Goal: Task Accomplishment & Management: Manage account settings

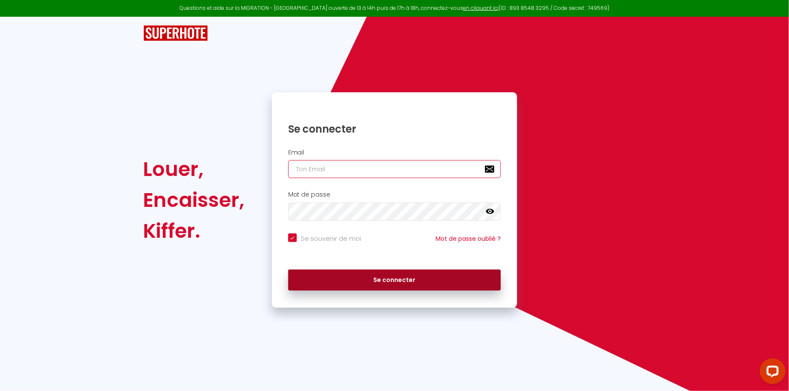
type input "[PERSON_NAME][EMAIL_ADDRESS][DOMAIN_NAME]"
click at [349, 280] on button "Se connecter" at bounding box center [394, 280] width 213 height 21
checkbox input "true"
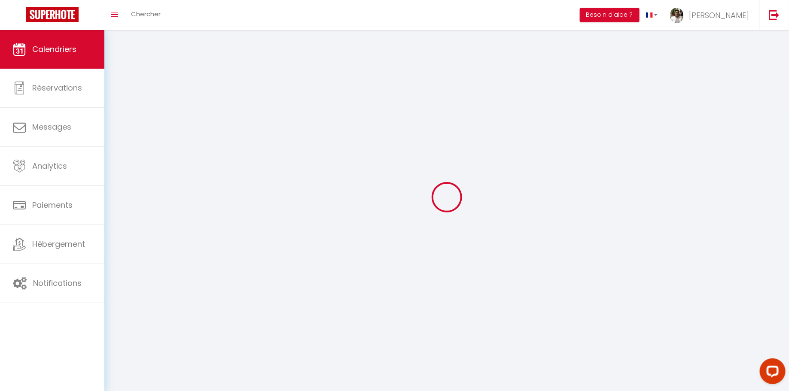
select select
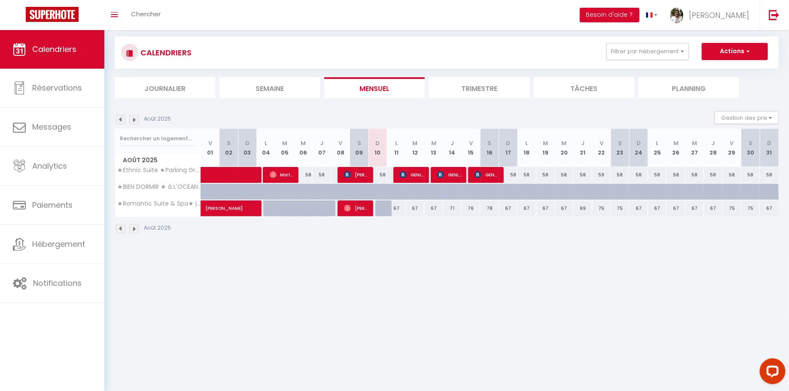
scroll to position [15, 0]
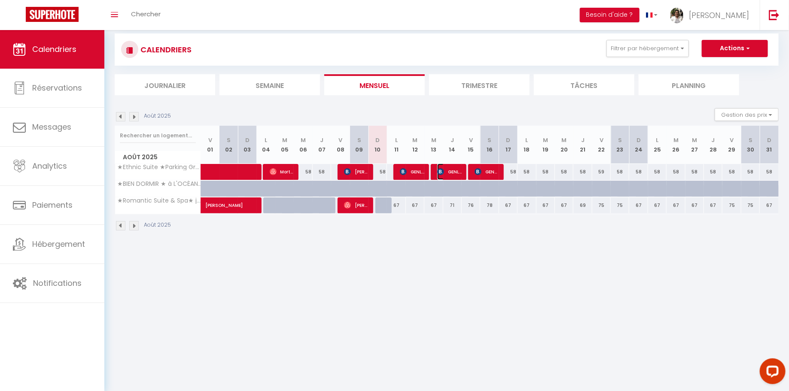
click at [450, 174] on span "GENLING QIU" at bounding box center [449, 172] width 24 height 16
select select "OK"
select select "KO"
select select "0"
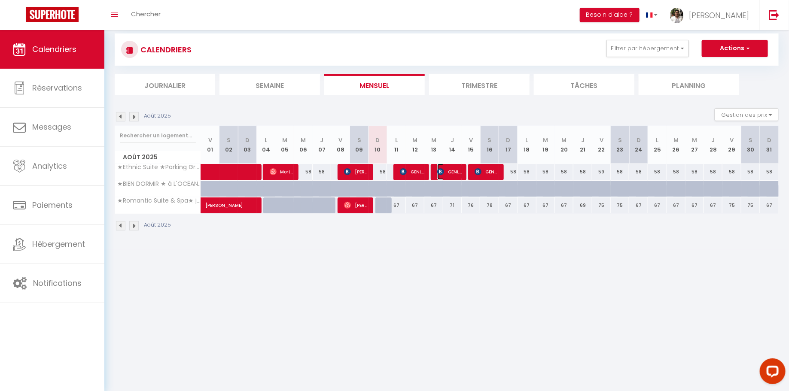
select select "1"
select select
select select "22842"
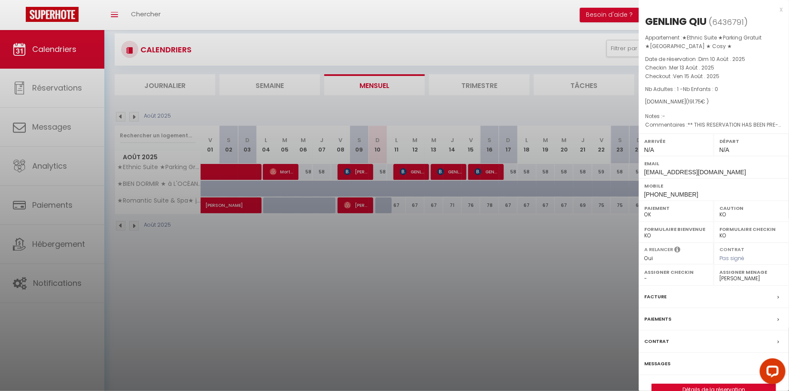
click at [535, 231] on div at bounding box center [394, 195] width 789 height 391
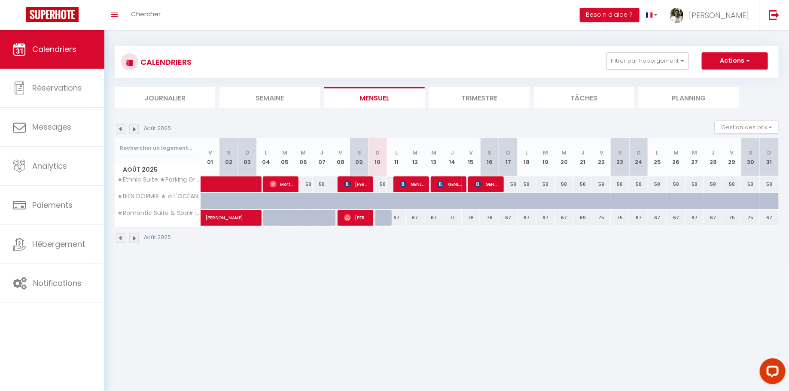
scroll to position [1, 0]
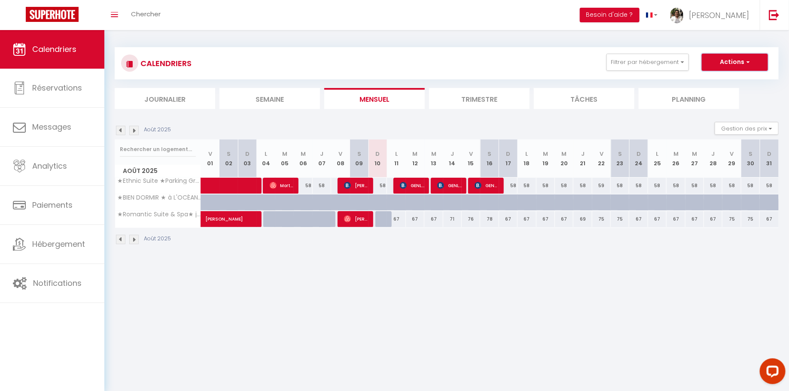
click at [749, 64] on span "button" at bounding box center [746, 62] width 5 height 9
click at [682, 300] on body "Questions et aide sur la MIGRATION - [GEOGRAPHIC_DATA] ouverte de 13 à 14h puis…" at bounding box center [394, 224] width 789 height 391
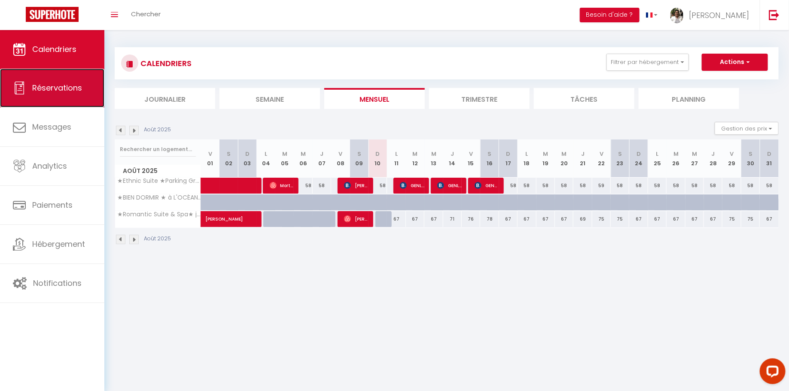
click at [85, 89] on link "Réservations" at bounding box center [52, 88] width 104 height 39
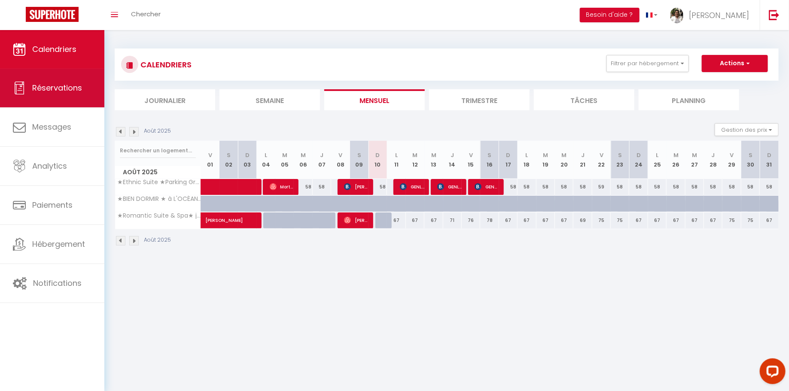
select select "not_cancelled"
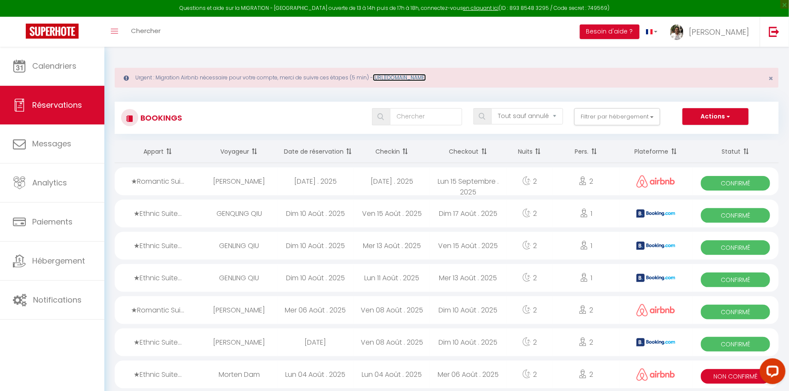
click at [426, 77] on link "[URL][DOMAIN_NAME]" at bounding box center [399, 77] width 53 height 7
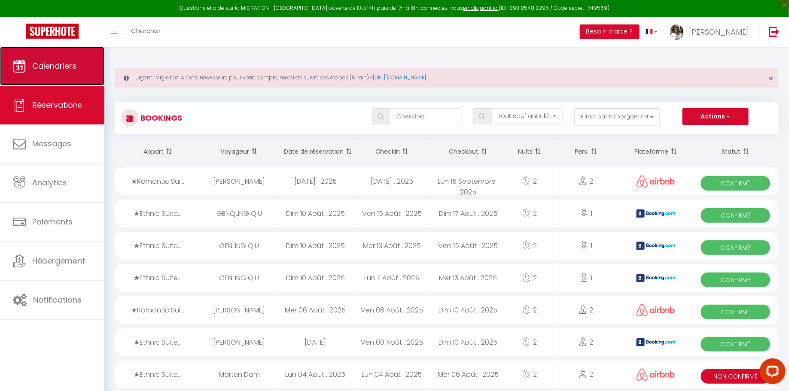
click at [54, 72] on link "Calendriers" at bounding box center [52, 66] width 104 height 39
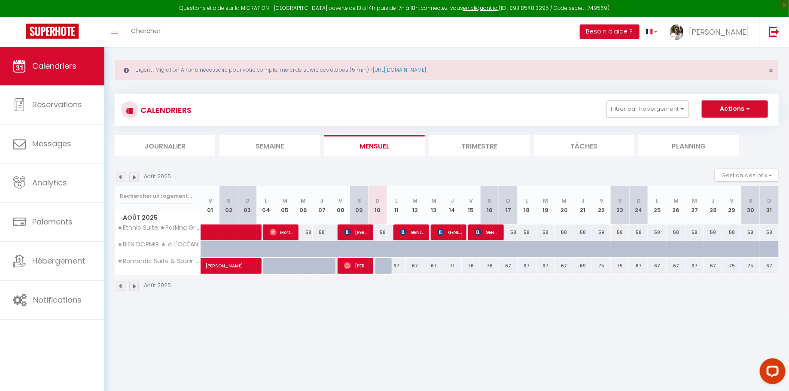
scroll to position [9, 0]
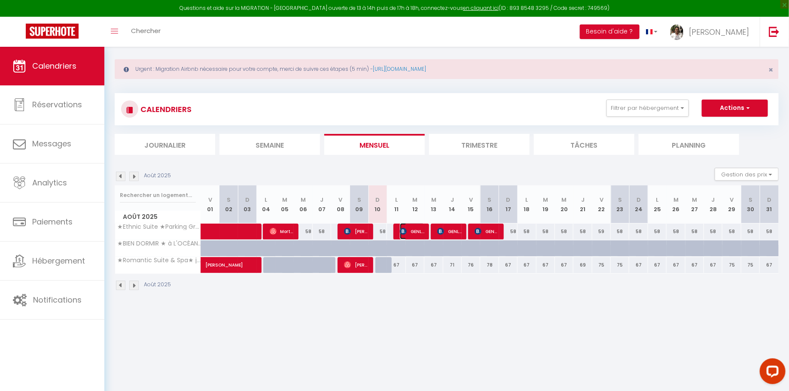
click at [414, 232] on span "GENLING QIU" at bounding box center [412, 231] width 24 height 16
select select "OK"
select select "KO"
select select "0"
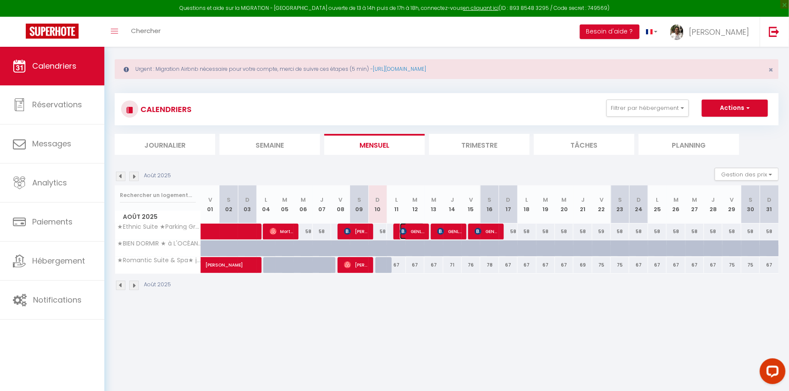
select select "1"
select select
select select "22842"
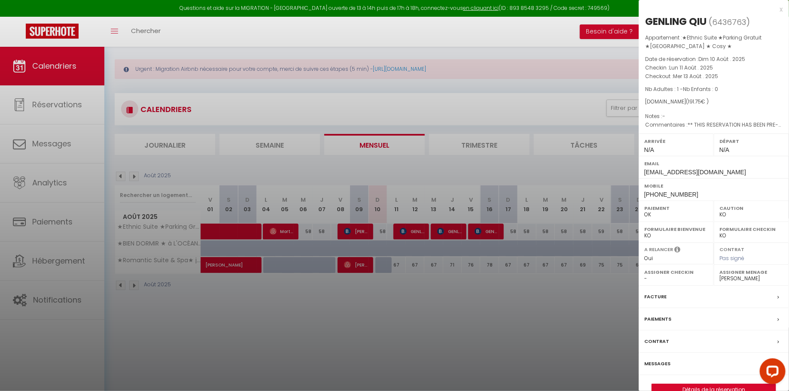
click at [468, 316] on div at bounding box center [394, 195] width 789 height 391
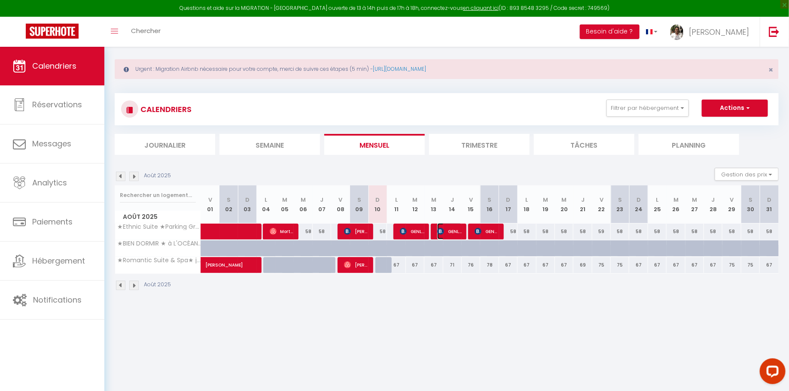
click at [447, 233] on span "GENLING QIU" at bounding box center [449, 231] width 24 height 16
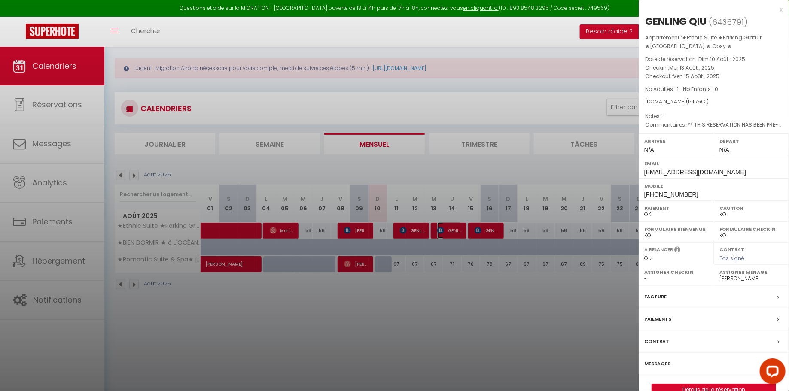
scroll to position [11, 0]
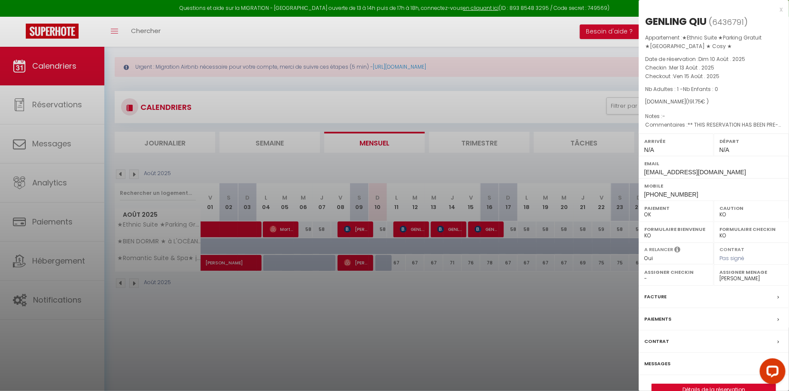
click at [534, 300] on div at bounding box center [394, 195] width 789 height 391
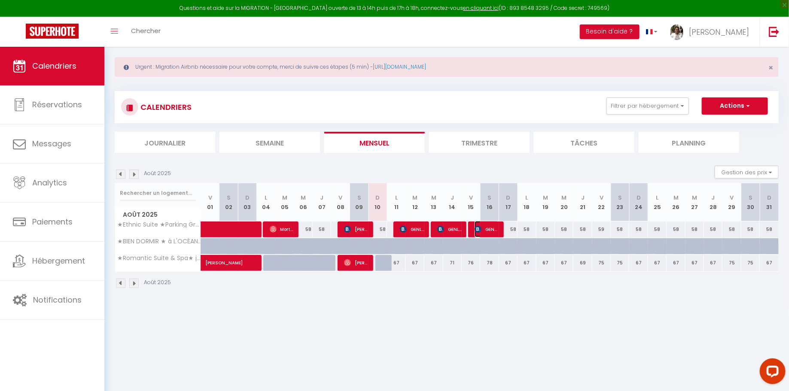
click at [485, 231] on span "GENQLING QIU" at bounding box center [487, 229] width 24 height 16
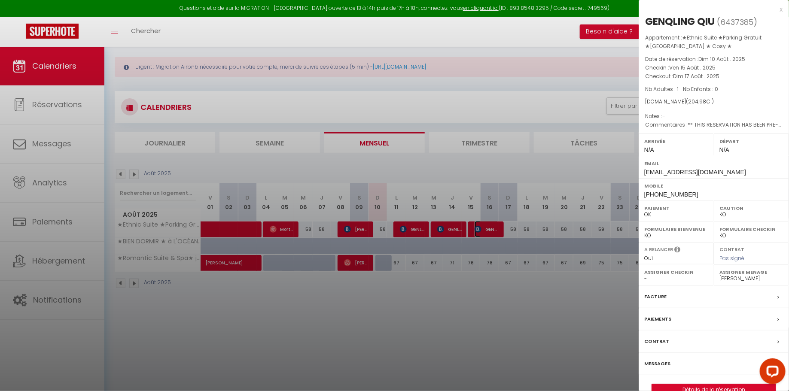
scroll to position [13, 0]
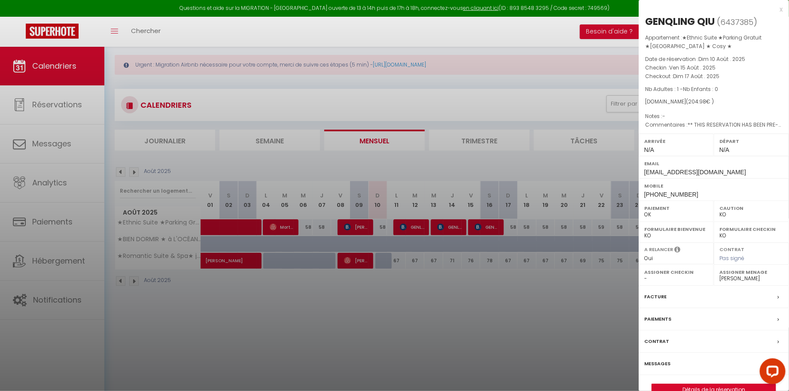
click at [533, 302] on div at bounding box center [394, 195] width 789 height 391
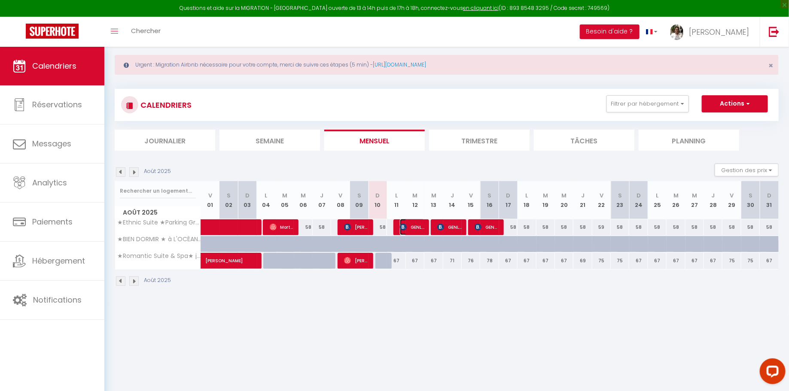
click at [402, 225] on img at bounding box center [403, 227] width 7 height 7
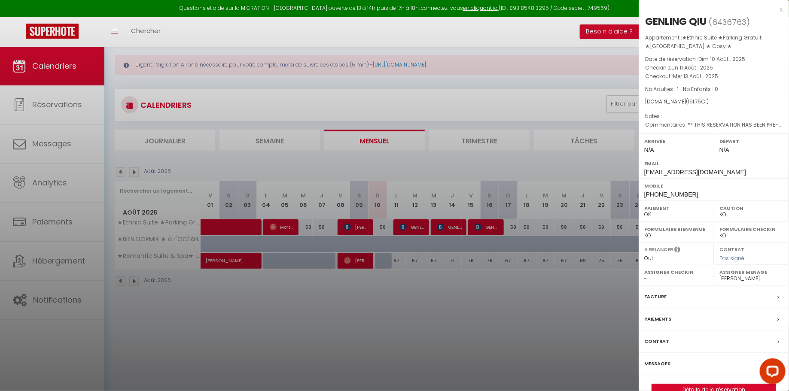
click at [577, 275] on div at bounding box center [394, 195] width 789 height 391
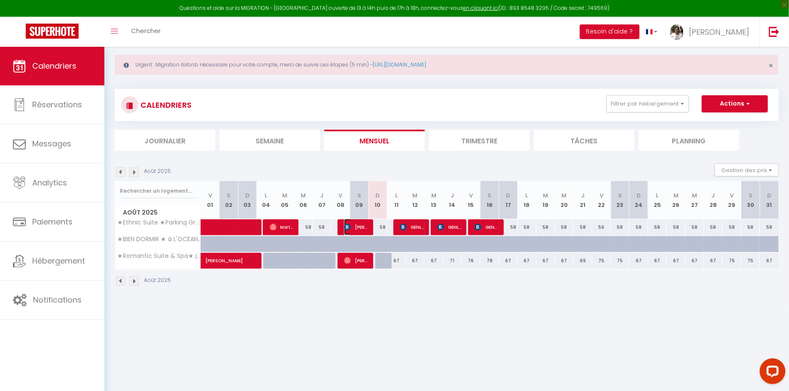
click at [353, 228] on span "[PERSON_NAME]" at bounding box center [356, 227] width 24 height 16
select select "OK"
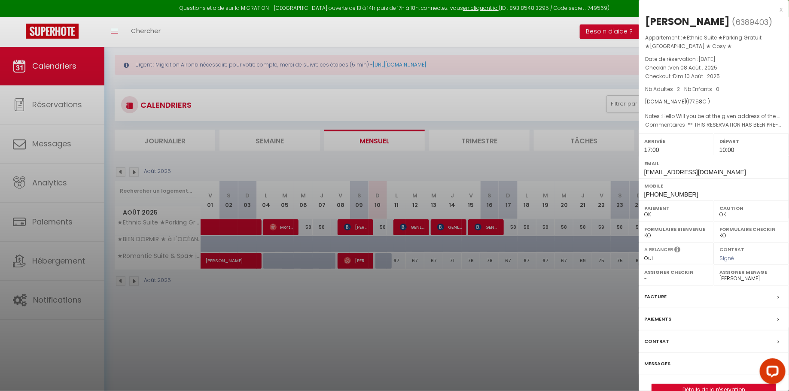
click at [420, 309] on div at bounding box center [394, 195] width 789 height 391
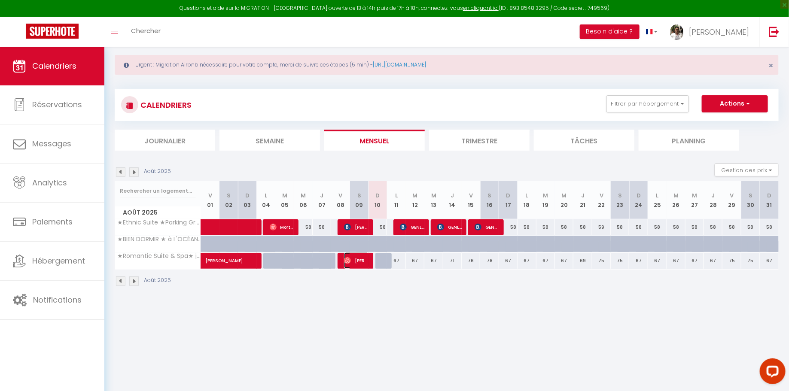
click at [358, 261] on span "[PERSON_NAME]" at bounding box center [356, 261] width 24 height 16
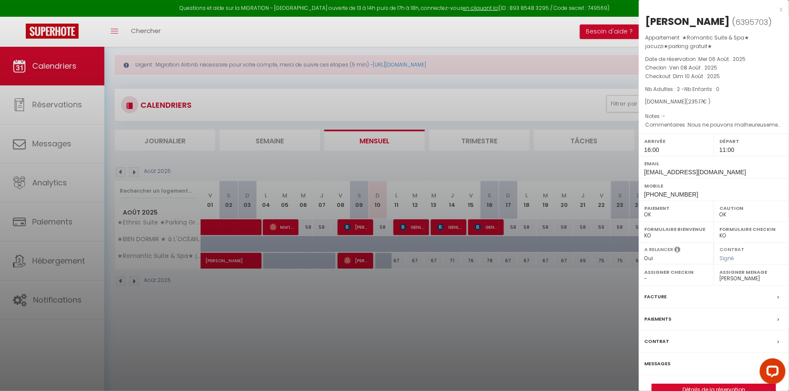
click at [358, 261] on div at bounding box center [394, 195] width 789 height 391
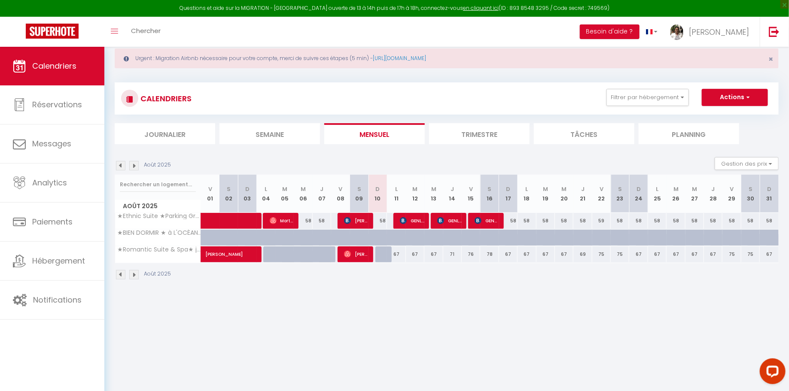
scroll to position [0, 0]
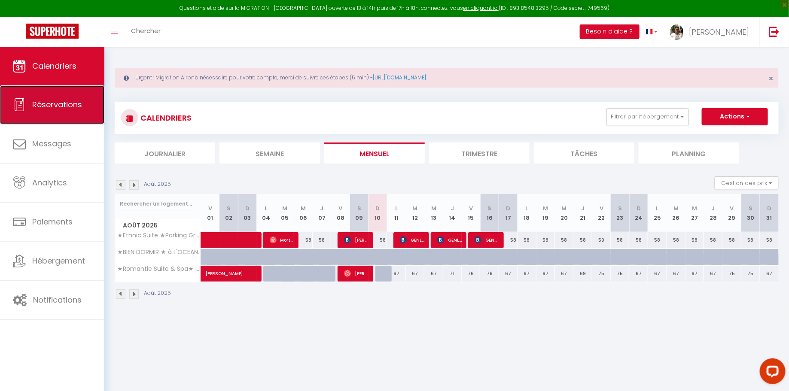
click at [52, 93] on link "Réservations" at bounding box center [52, 104] width 104 height 39
select select "not_cancelled"
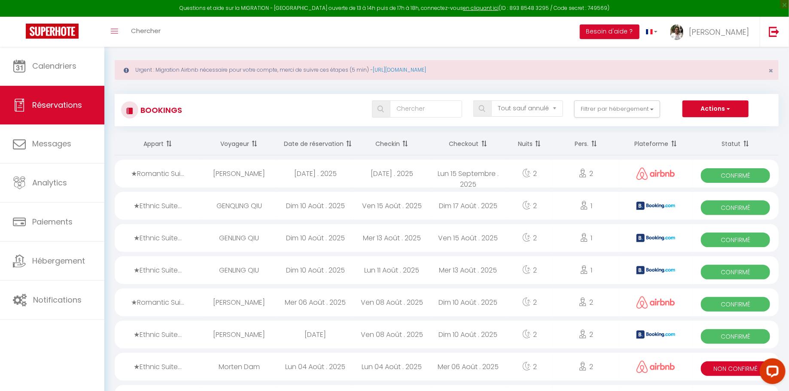
scroll to position [9, 0]
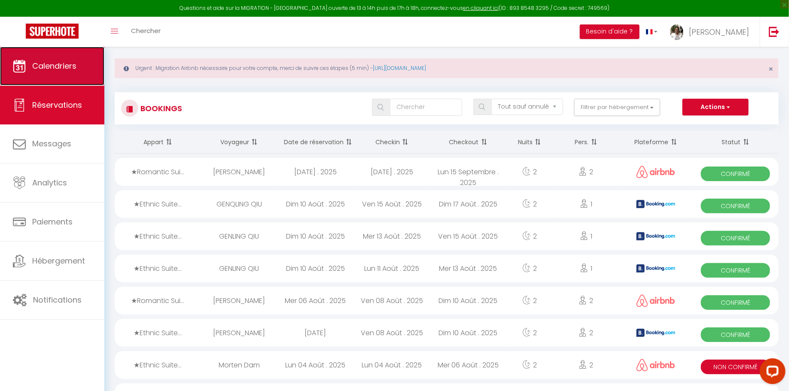
click at [78, 70] on link "Calendriers" at bounding box center [52, 66] width 104 height 39
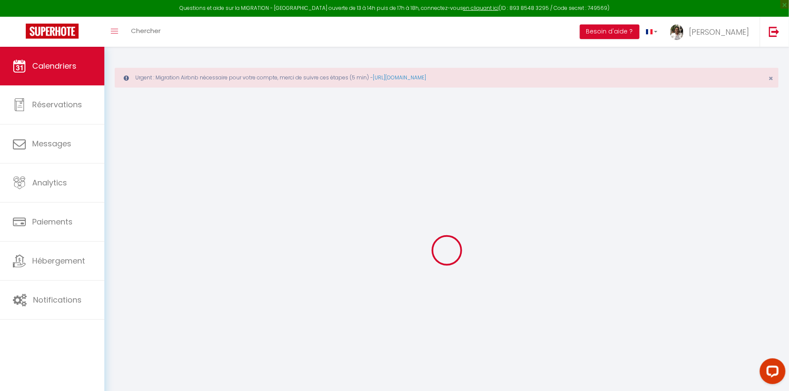
select select
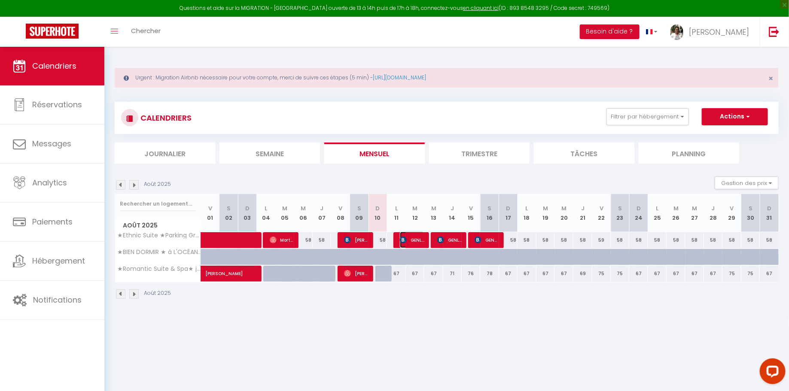
click at [417, 243] on span "GENLING QIU" at bounding box center [412, 240] width 24 height 16
select select "OK"
select select "KO"
select select "0"
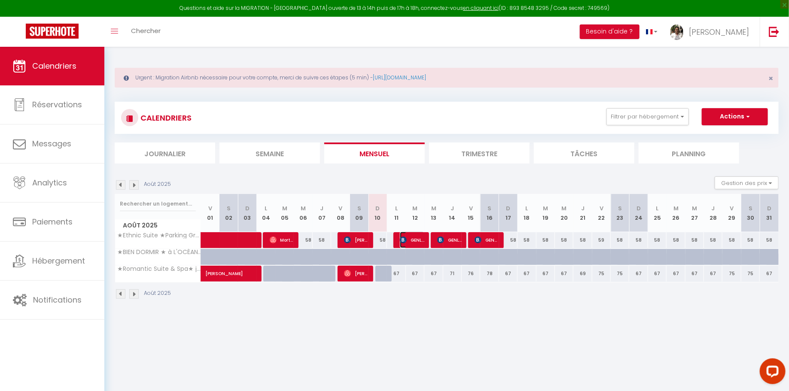
select select "1"
select select
select select "22842"
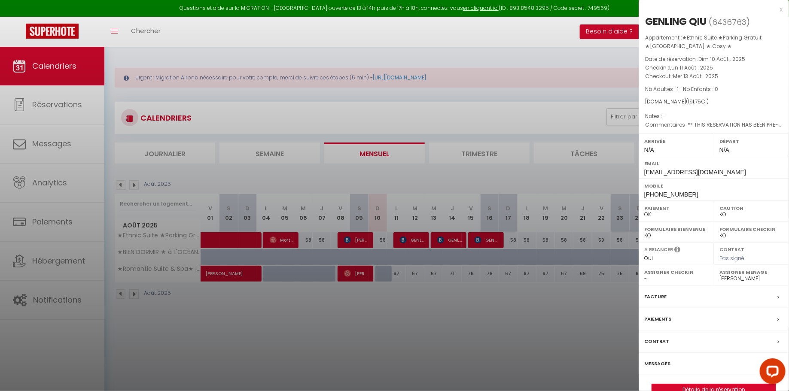
click at [660, 359] on label "Messages" at bounding box center [657, 363] width 26 height 9
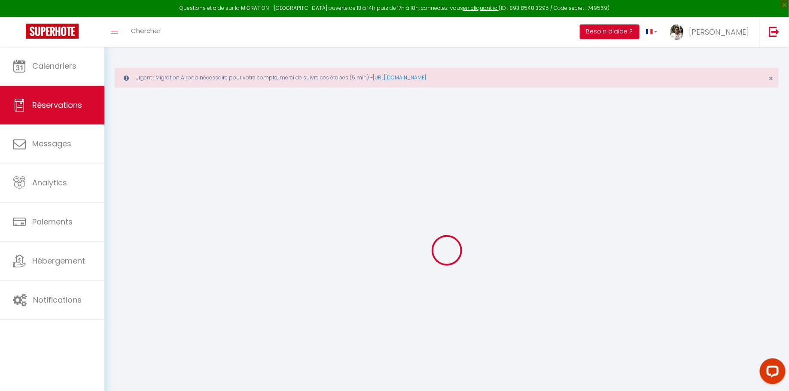
select select
checkbox input "false"
select select
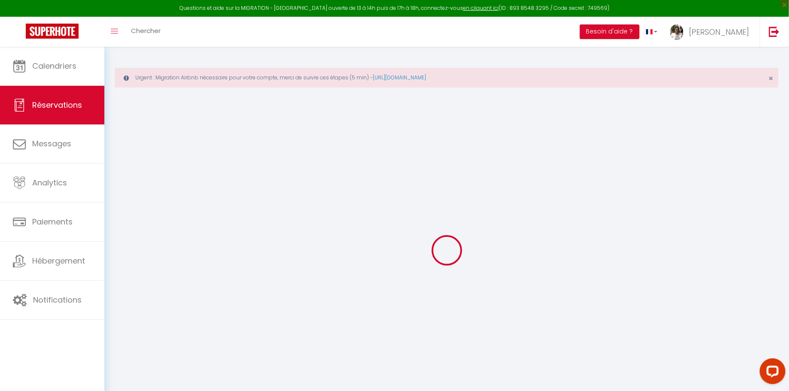
checkbox input "false"
type textarea "** THIS RESERVATION HAS BEEN PRE-PAID ** BOOKING NOTE : Payment charge is EUR 2…"
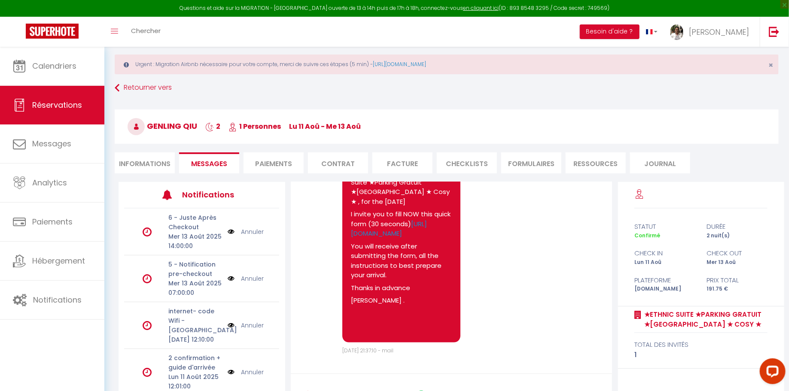
scroll to position [82, 0]
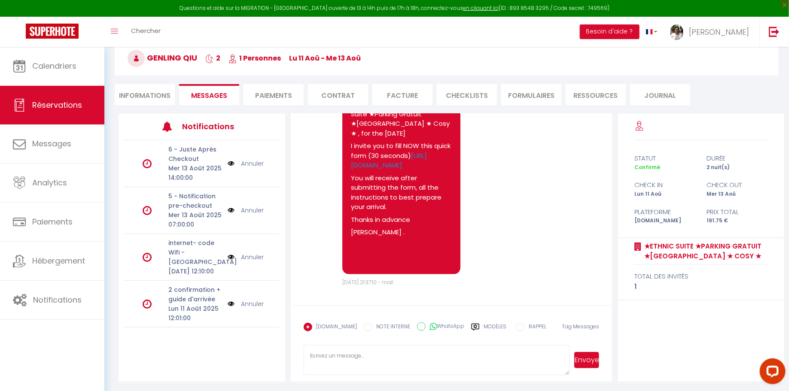
click at [349, 365] on textarea at bounding box center [437, 360] width 266 height 30
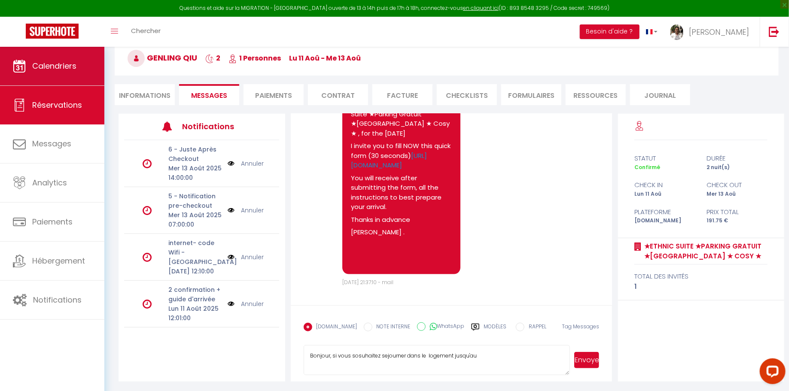
type textarea "Bonjour, si vous sosuhaitez sejourner dans le logement jusqu'au"
click at [93, 57] on link "Calendriers" at bounding box center [52, 66] width 104 height 39
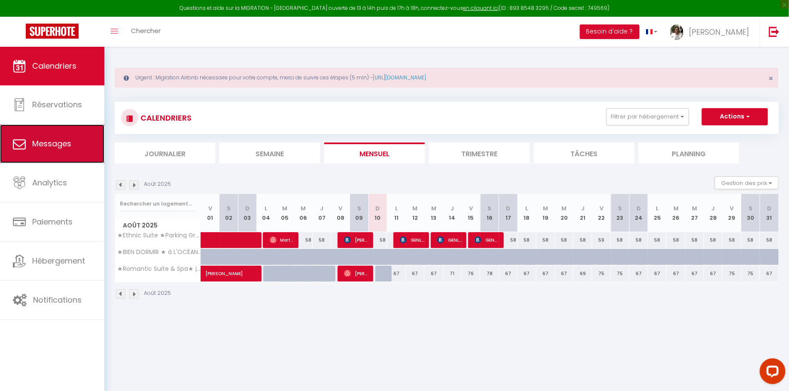
click at [72, 145] on link "Messages" at bounding box center [52, 144] width 104 height 39
select select "message"
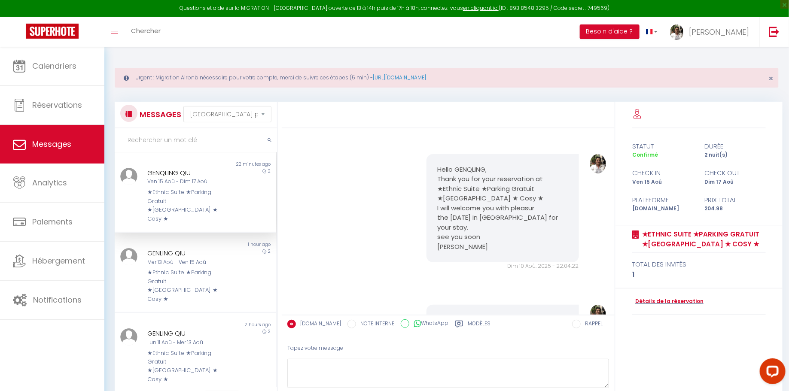
scroll to position [515, 0]
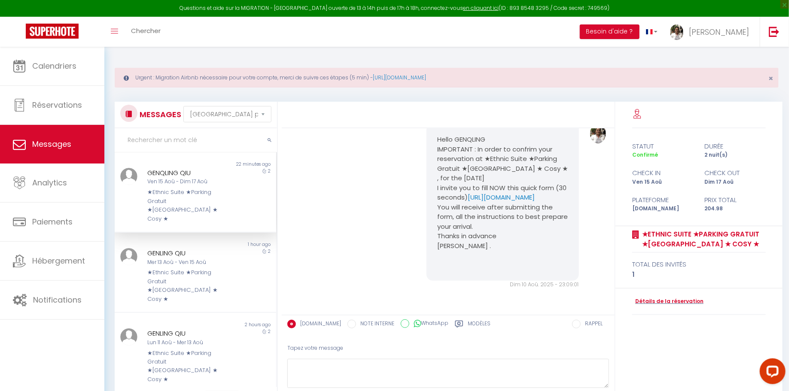
click at [218, 178] on div "Ven 15 Aoû - Dim 17 Aoû" at bounding box center [188, 182] width 83 height 8
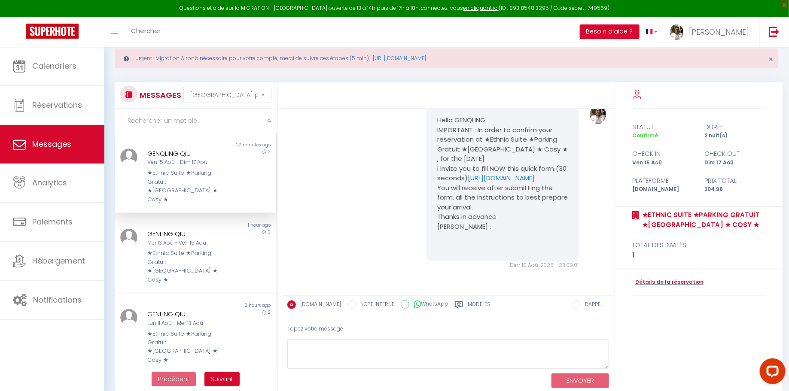
scroll to position [46, 0]
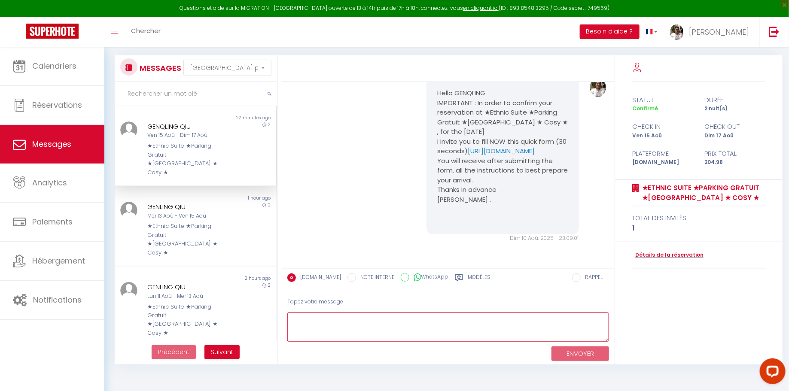
click at [365, 321] on textarea at bounding box center [448, 328] width 322 height 30
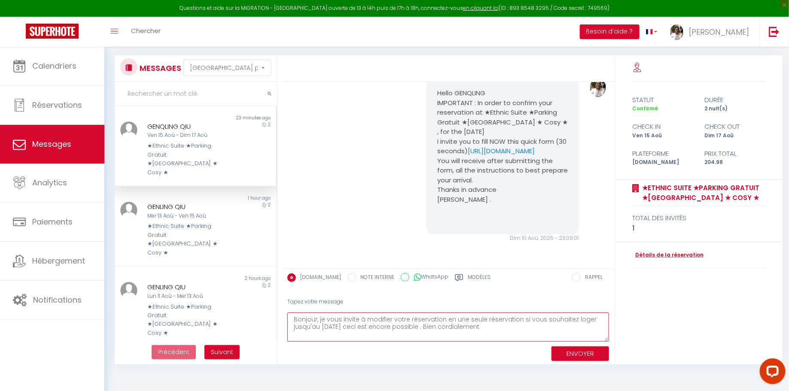
type textarea "Bonjour, je vous invite à modifier votre réservation en une seule réservation s…"
click at [581, 356] on button "ENVOYER" at bounding box center [580, 354] width 58 height 15
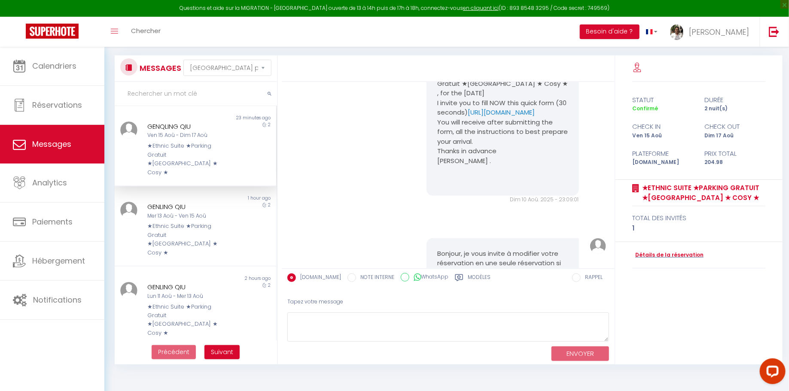
scroll to position [627, 0]
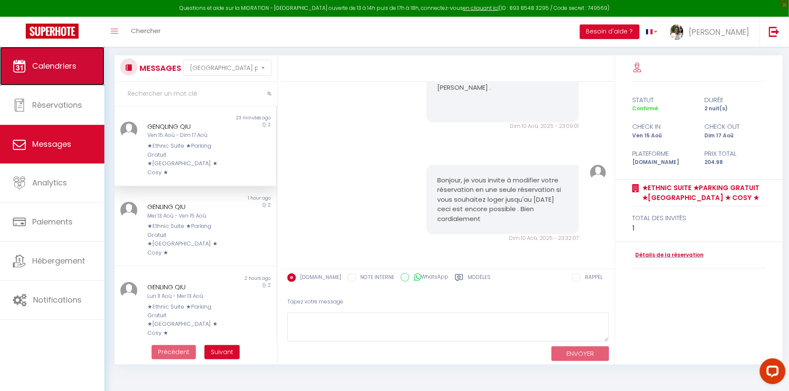
click at [31, 64] on link "Calendriers" at bounding box center [52, 66] width 104 height 39
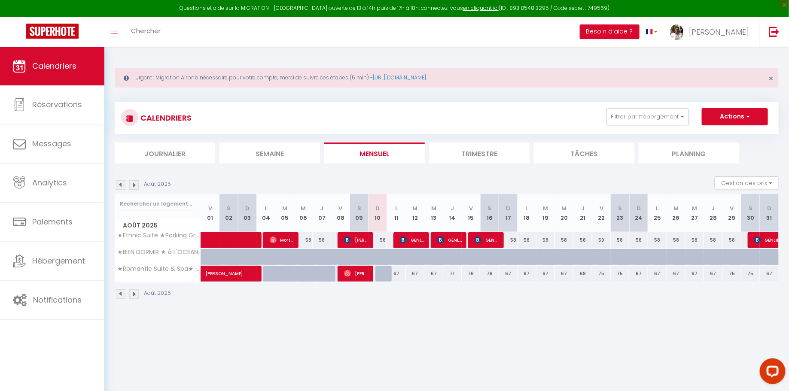
click at [475, 308] on div "Urgent : Migration Airbnb nécessaire pour votre compte, merci de suivre ces éta…" at bounding box center [446, 182] width 685 height 271
click at [747, 115] on span "button" at bounding box center [746, 116] width 5 height 9
click at [731, 135] on link "Nouvelle réservation" at bounding box center [725, 136] width 75 height 13
select select
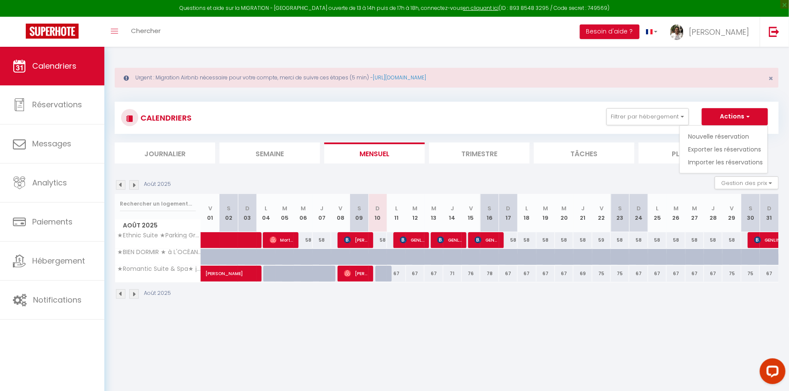
select select
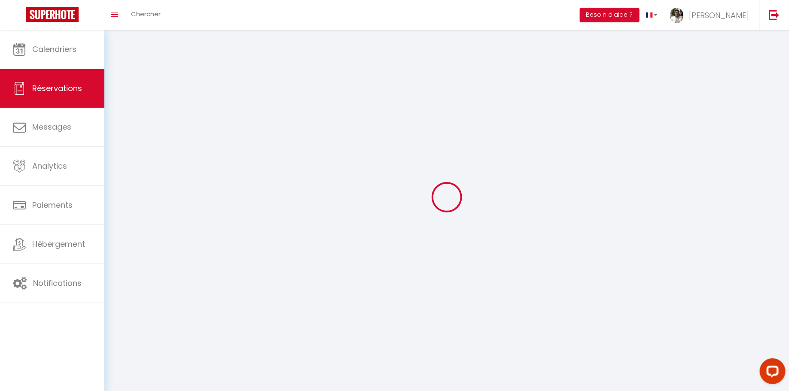
select select
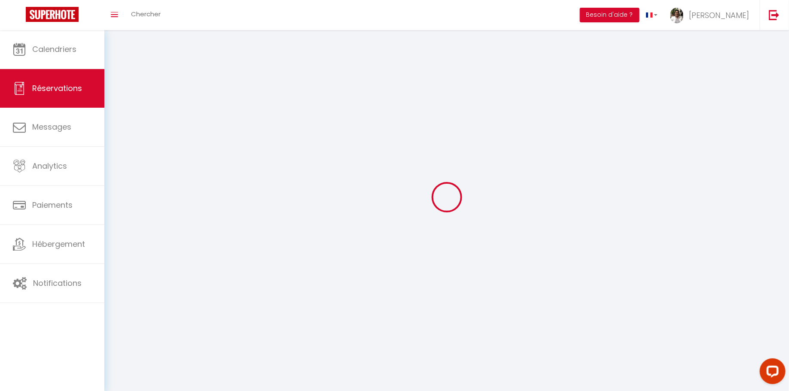
select select
checkbox input "false"
select select
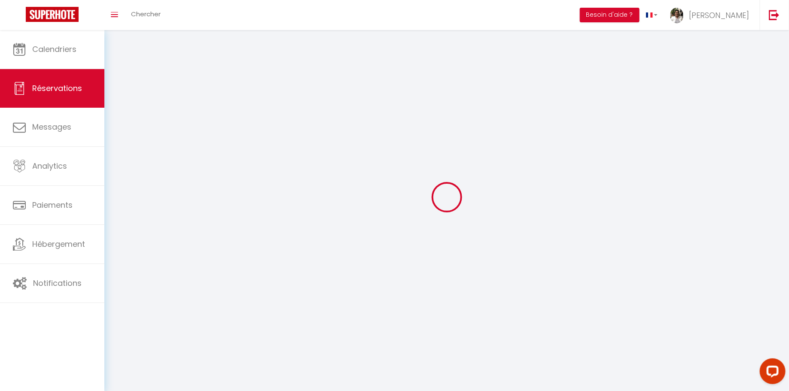
select select
checkbox input "false"
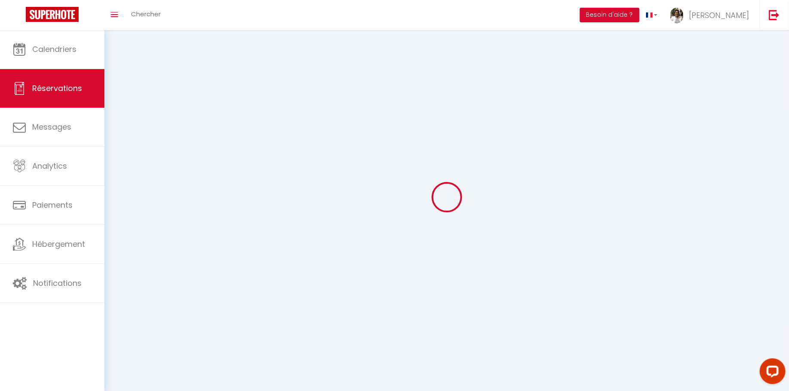
select select
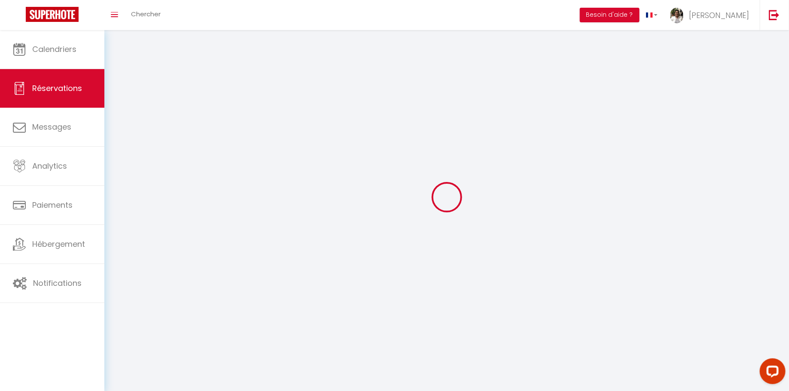
checkbox input "false"
select select
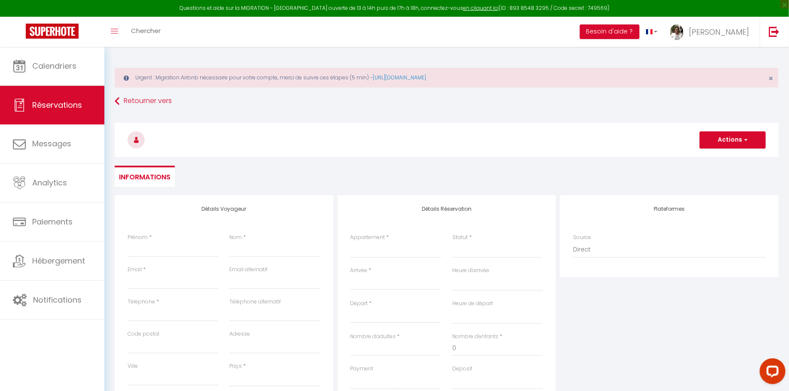
select select
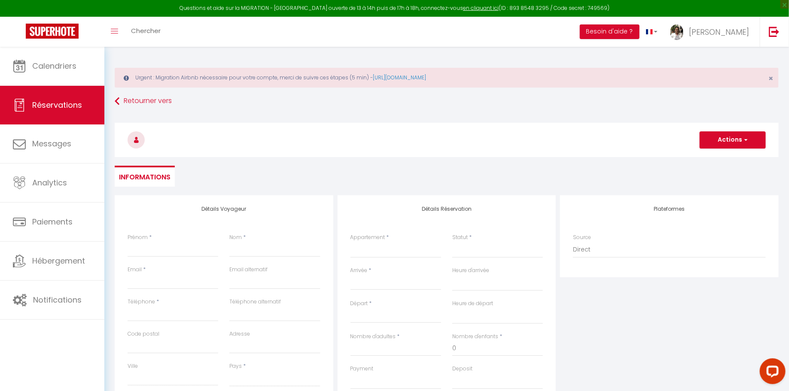
select select
checkbox input "false"
select select
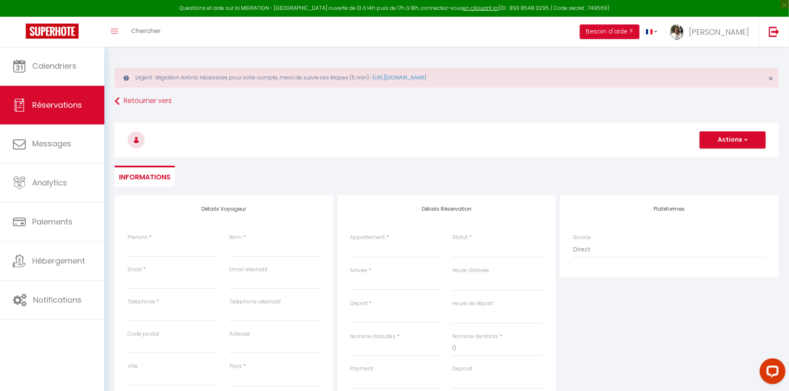
select select
checkbox input "false"
select select
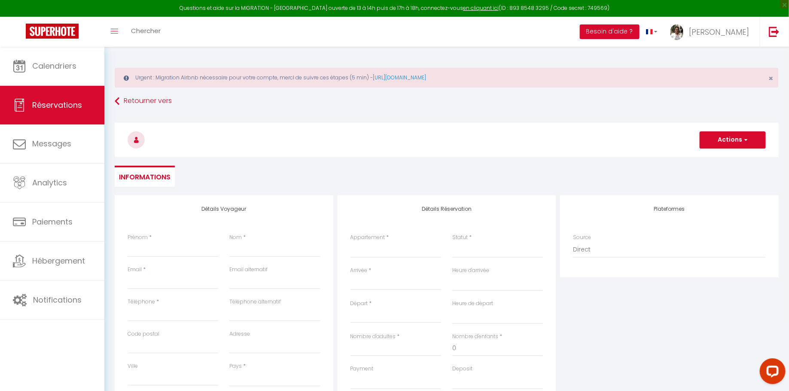
select select
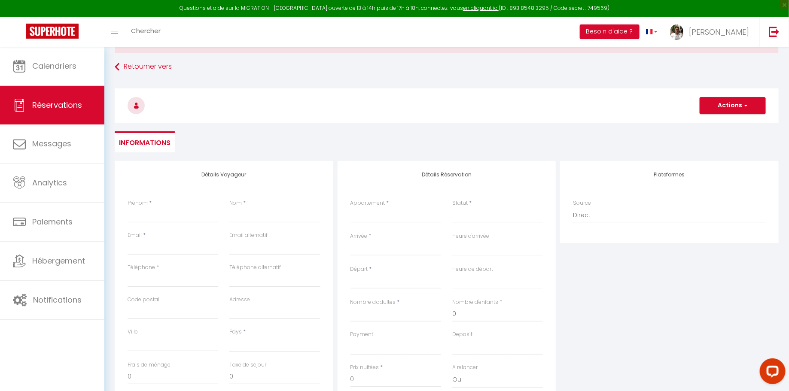
scroll to position [38, 0]
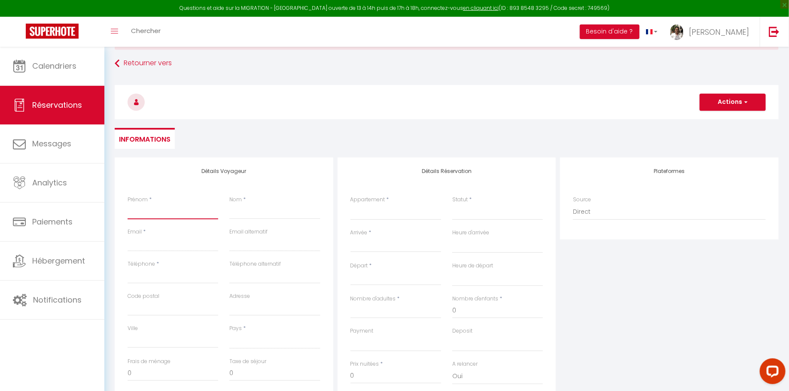
click at [186, 207] on input "Prénom" at bounding box center [173, 211] width 91 height 15
type input "[PERSON_NAME]"
type input "Meunier"
type input "0677493661"
type input "68100"
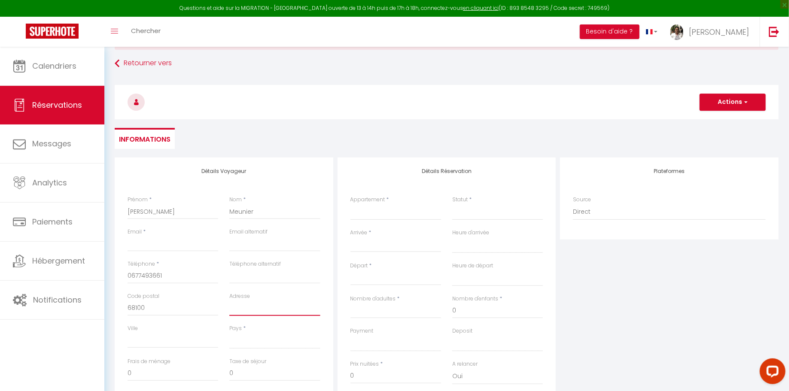
type input "[STREET_ADDRESS][PERSON_NAME]"
type input "[GEOGRAPHIC_DATA]"
select select "FR"
select select
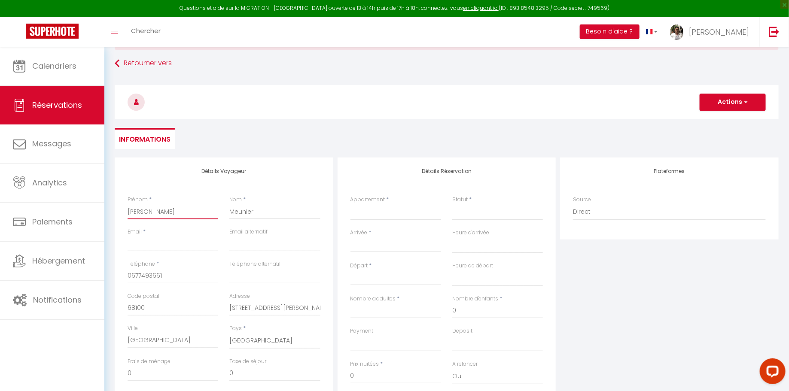
select select
checkbox input "false"
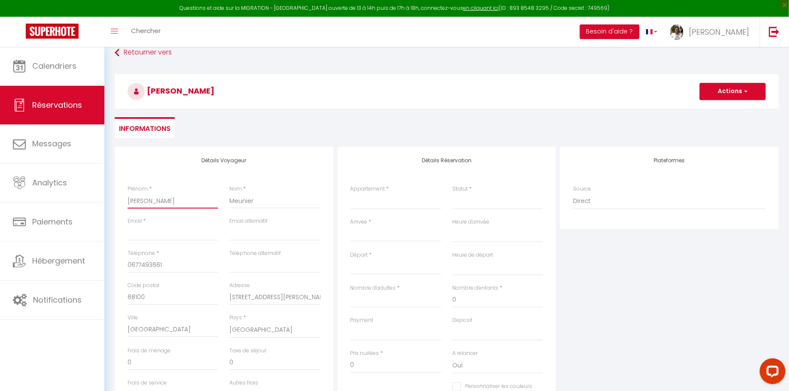
scroll to position [52, 0]
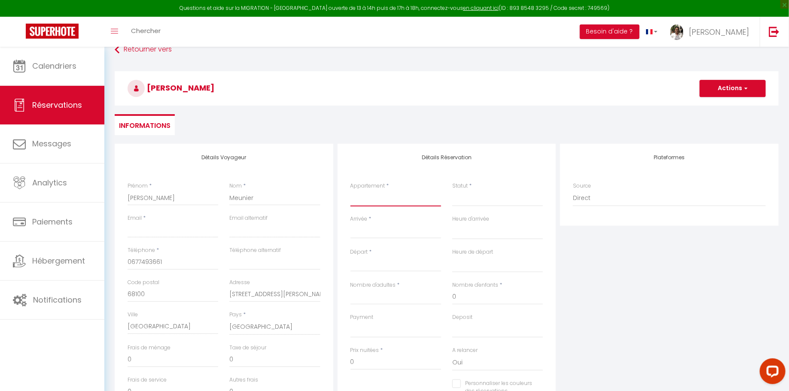
click at [383, 193] on select "★Ethnic Suite ★Parking Gratuit ★[GEOGRAPHIC_DATA] ★ Cosy ★ ★BIEN DORMIR ★ à L'O…" at bounding box center [395, 198] width 91 height 16
select select "6043"
select select
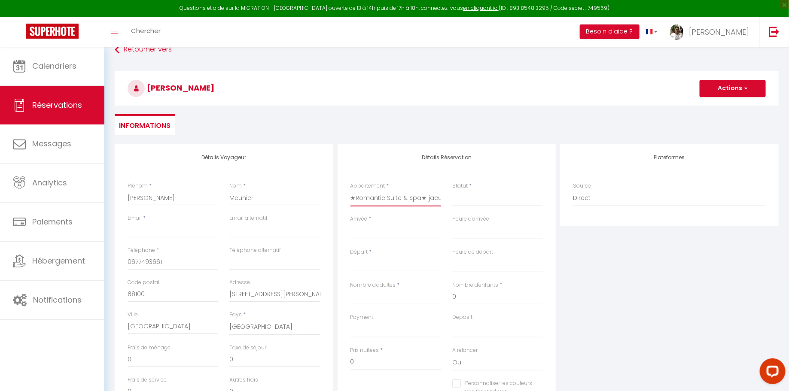
select select
checkbox input "false"
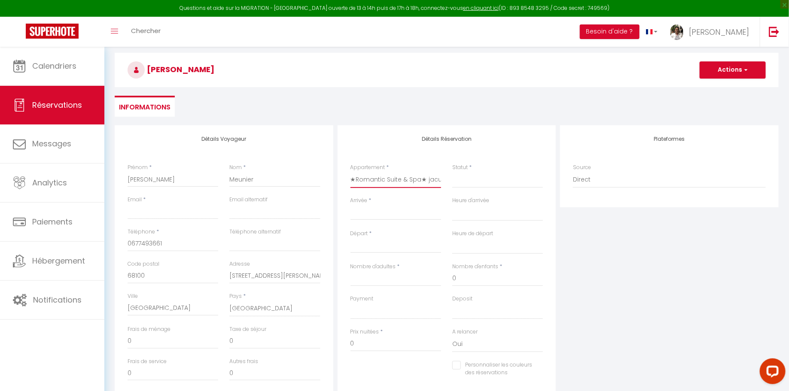
scroll to position [79, 0]
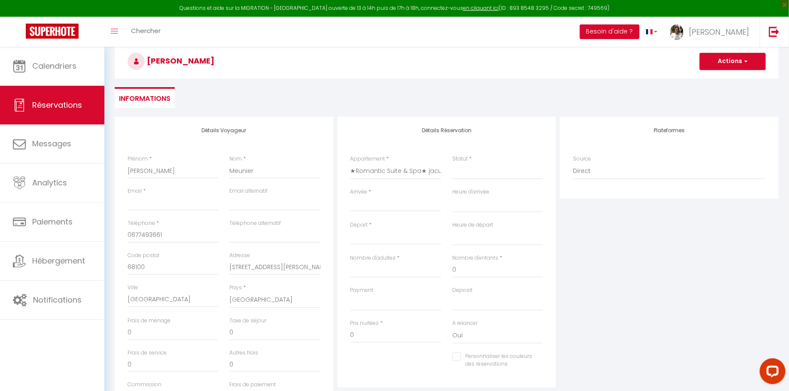
click at [474, 162] on div "Statut * Confirmé Non Confirmé Annulé Annulé par le voyageur No Show Request" at bounding box center [497, 167] width 91 height 24
select select
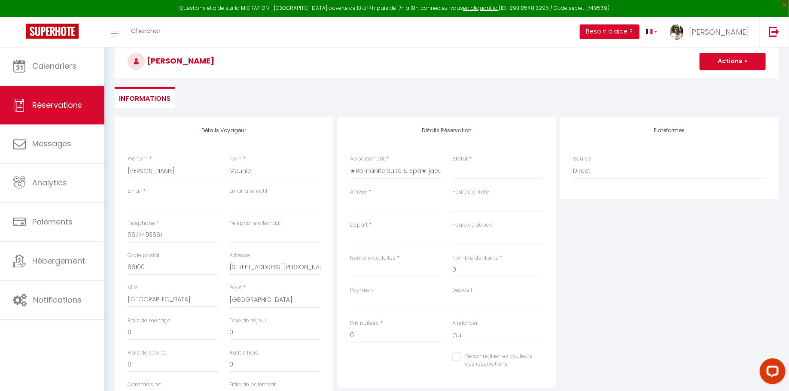
select select
checkbox input "false"
click at [460, 156] on label "Statut" at bounding box center [459, 159] width 15 height 8
click at [460, 163] on select "Confirmé Non Confirmé [PERSON_NAME] par le voyageur No Show Request" at bounding box center [497, 171] width 91 height 16
click at [508, 173] on select "Confirmé Non Confirmé [PERSON_NAME] par le voyageur No Show Request" at bounding box center [497, 171] width 91 height 16
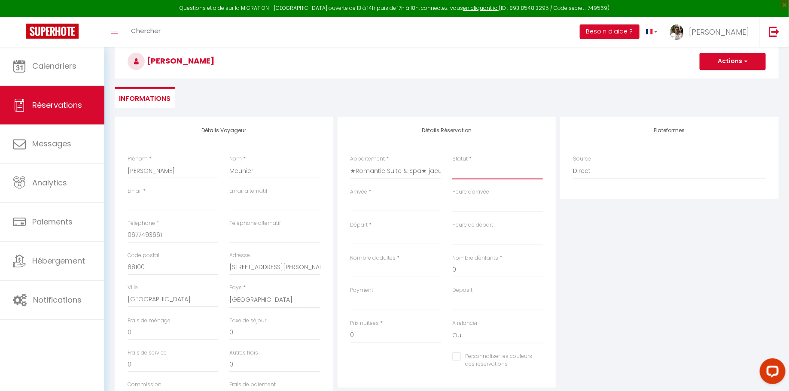
select select "2"
select select
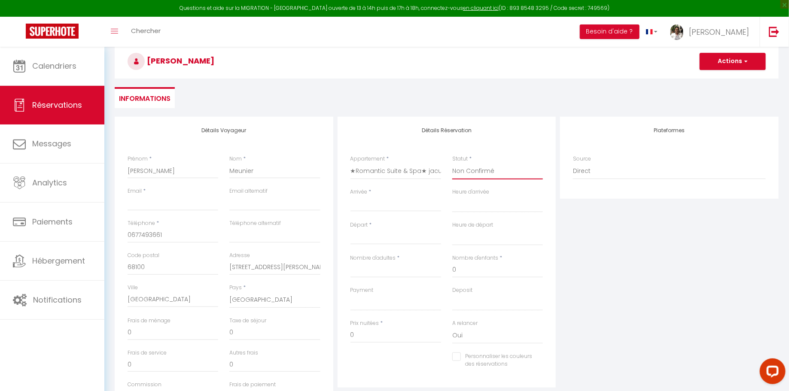
checkbox input "false"
click at [399, 202] on input "Arrivée" at bounding box center [395, 204] width 91 height 11
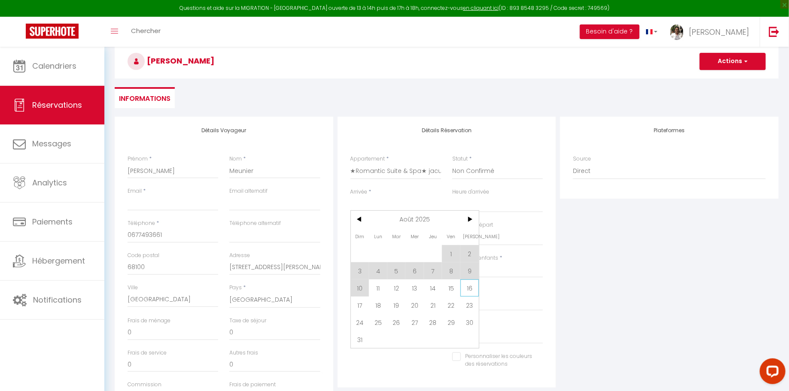
click at [469, 287] on span "16" at bounding box center [469, 288] width 18 height 17
type input "[PERSON_NAME][DATE]"
select select
type input "Dim 17 Août 2025"
select select
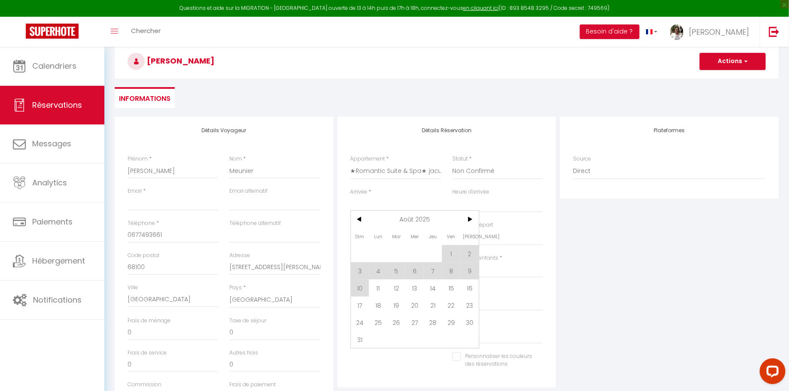
select select
checkbox input "false"
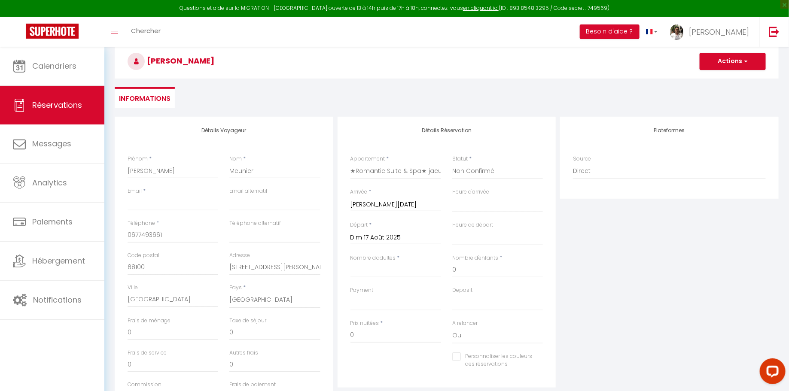
click at [469, 288] on label "Deposit" at bounding box center [462, 290] width 20 height 8
click at [469, 180] on select "Confirmé Non Confirmé [PERSON_NAME] par le voyageur No Show Request" at bounding box center [497, 171] width 91 height 16
click at [411, 234] on input "Dim 17 Août 2025" at bounding box center [395, 237] width 91 height 11
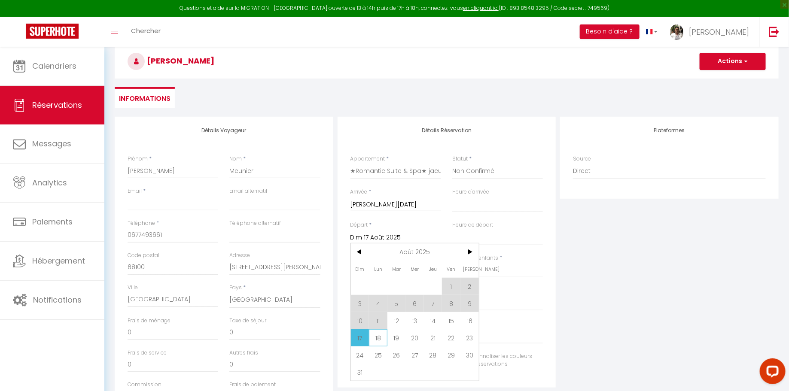
click at [383, 338] on span "18" at bounding box center [378, 337] width 18 height 17
click at [374, 335] on input "0" at bounding box center [395, 335] width 91 height 15
select select
type input "Lun 18 Août 2025"
select select
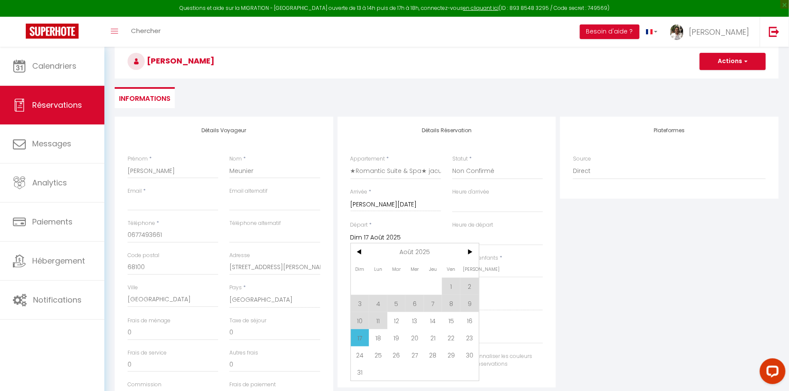
select select
checkbox input "false"
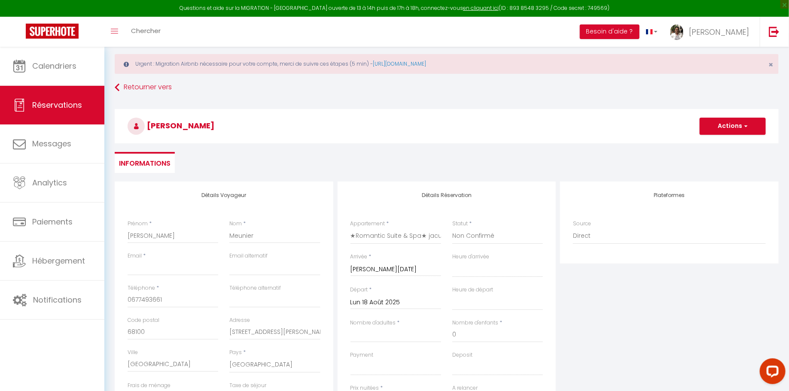
scroll to position [0, 0]
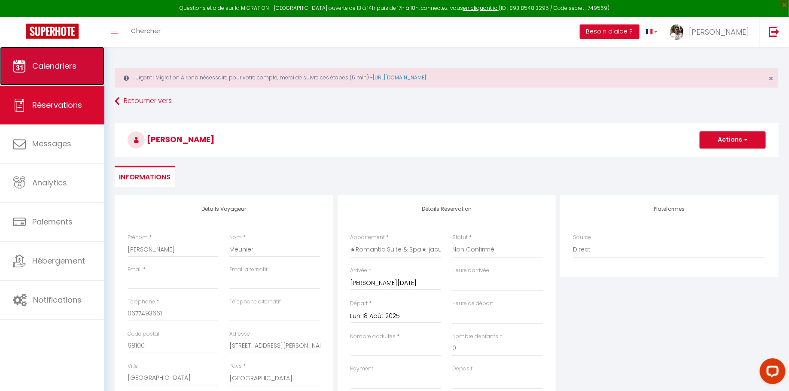
click at [60, 73] on link "Calendriers" at bounding box center [52, 66] width 104 height 39
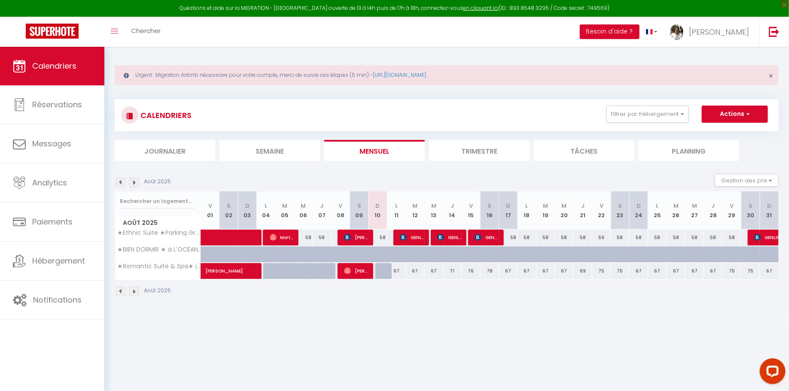
scroll to position [3, 0]
click at [353, 275] on span "[PERSON_NAME]" at bounding box center [356, 270] width 24 height 16
select select "OK"
select select "1"
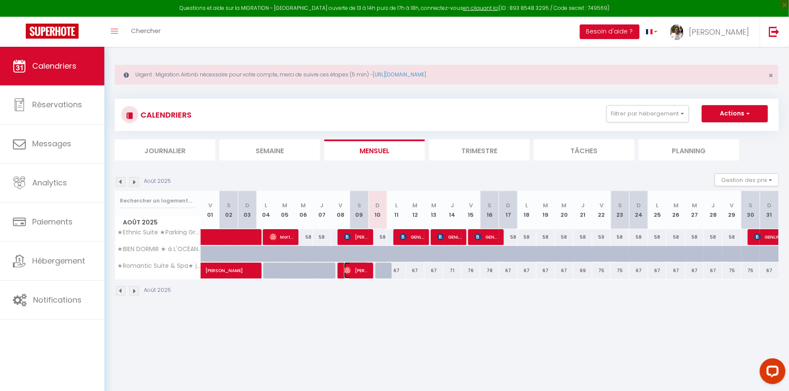
select select "1"
select select
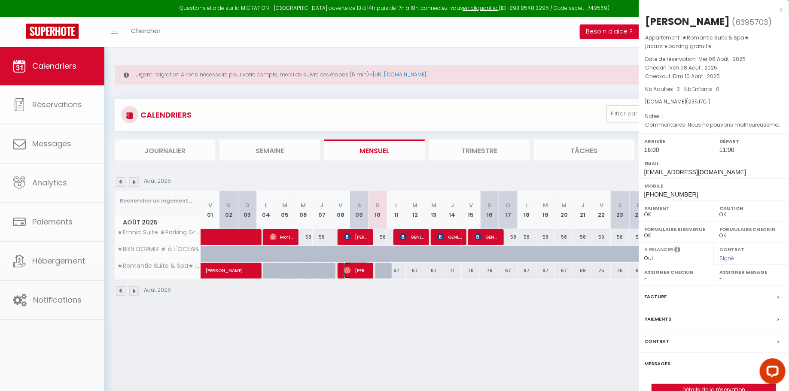
select select "22842"
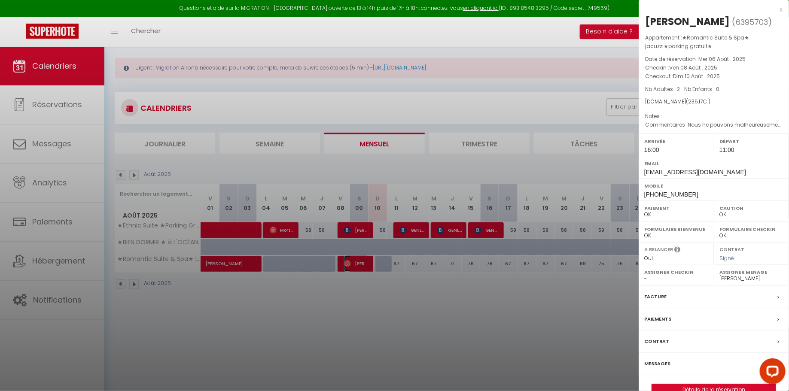
scroll to position [11, 0]
click at [590, 310] on div at bounding box center [394, 195] width 789 height 391
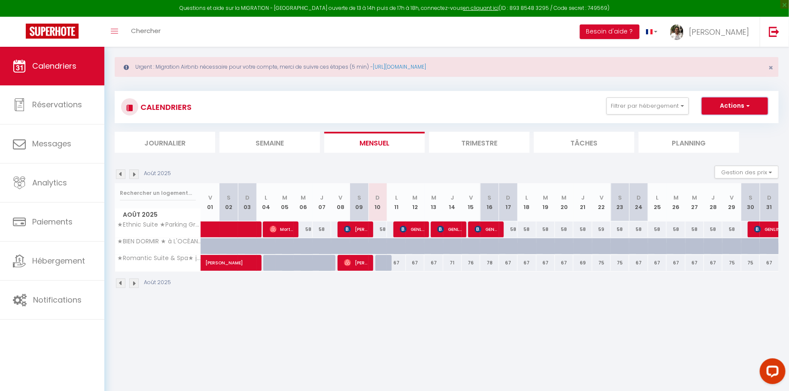
click at [748, 106] on span "button" at bounding box center [746, 105] width 5 height 9
click at [733, 125] on link "Nouvelle réservation" at bounding box center [725, 125] width 75 height 13
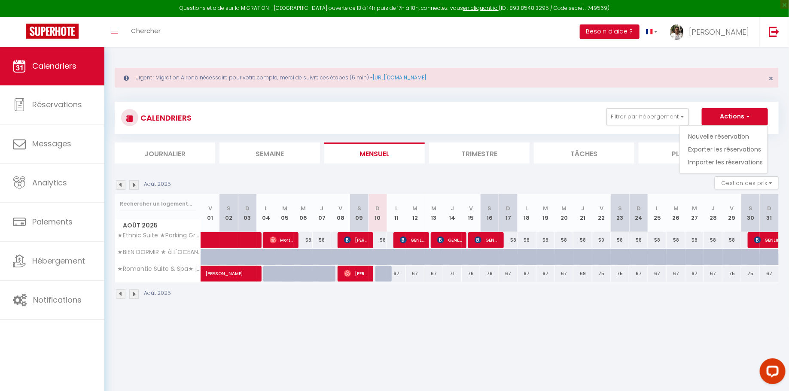
select select
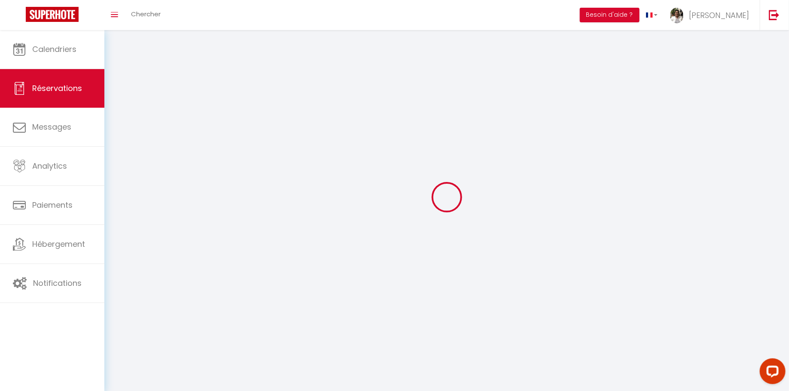
select select
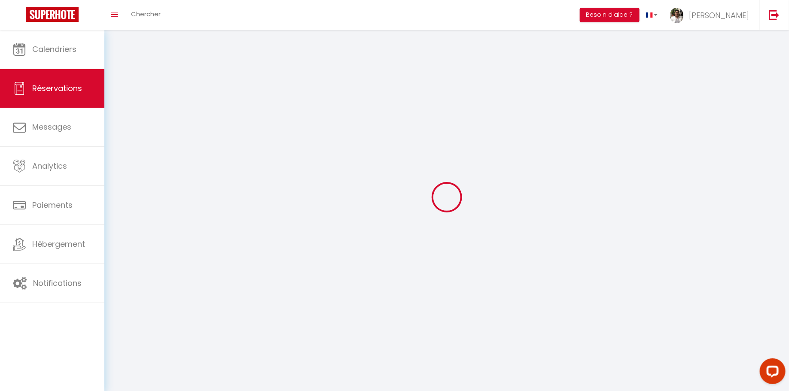
select select
checkbox input "false"
select select
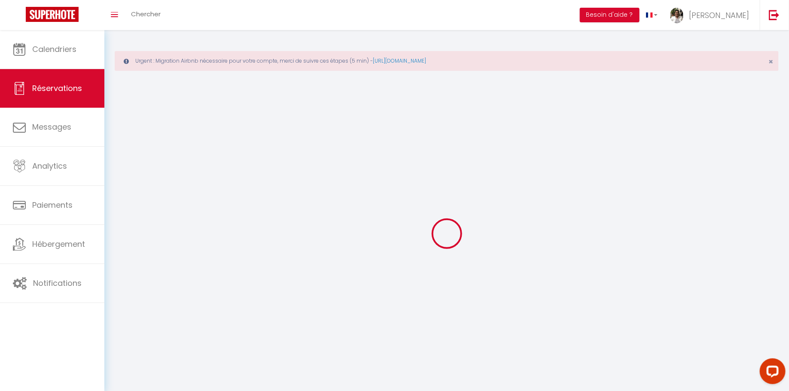
select select
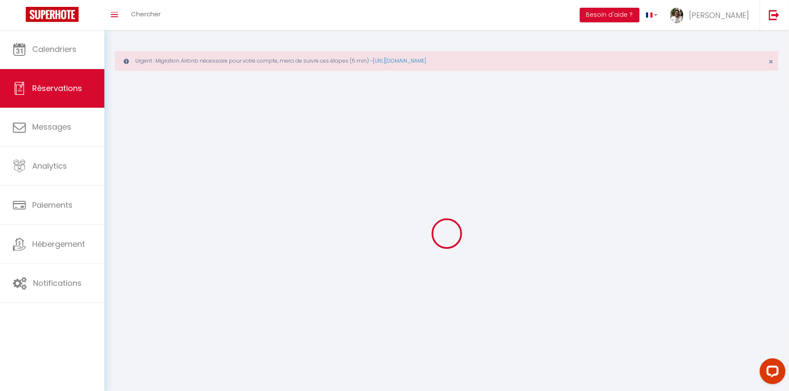
select select
checkbox input "false"
select select
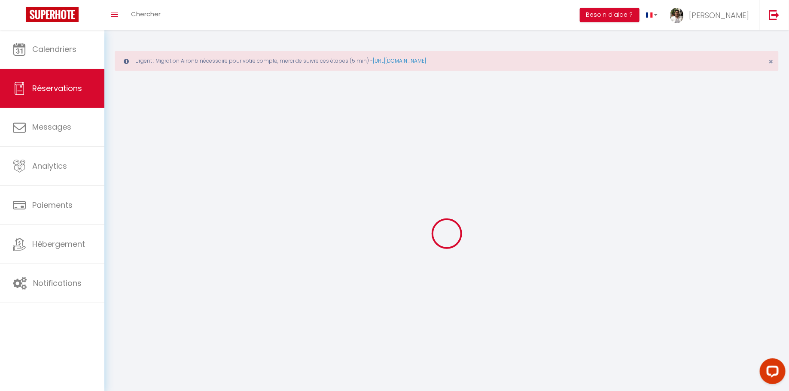
select select
checkbox input "false"
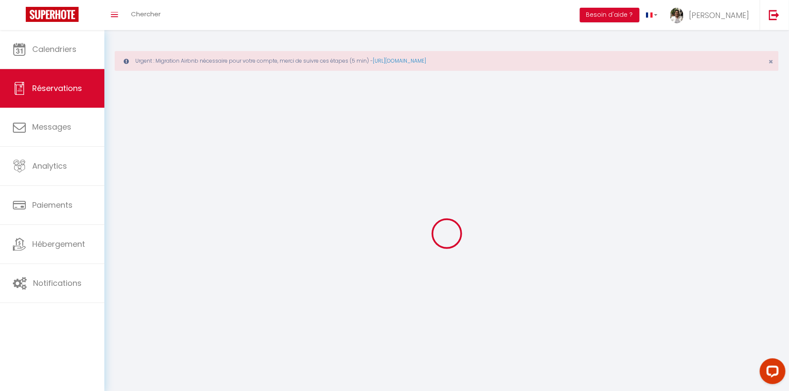
select select
checkbox input "false"
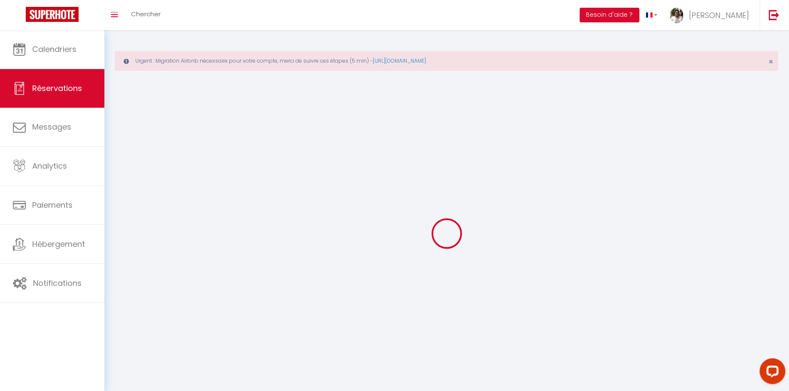
select select
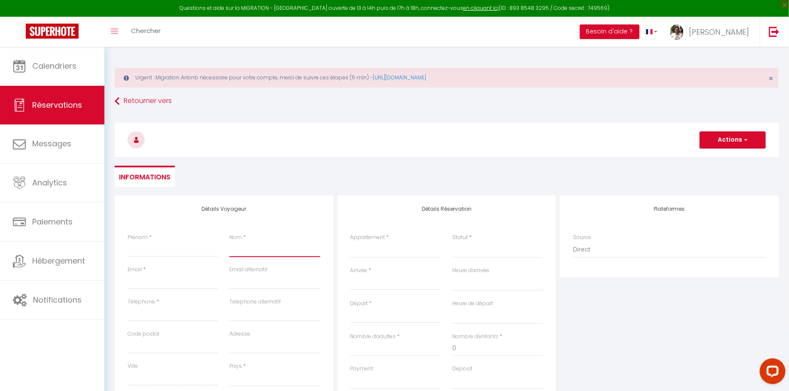
click at [277, 247] on input "Nom" at bounding box center [274, 249] width 91 height 15
click at [197, 240] on div "Prénom *" at bounding box center [173, 246] width 91 height 24
click at [179, 248] on input "Prénom" at bounding box center [173, 249] width 91 height 15
type input "[PERSON_NAME]"
type input "Meunier"
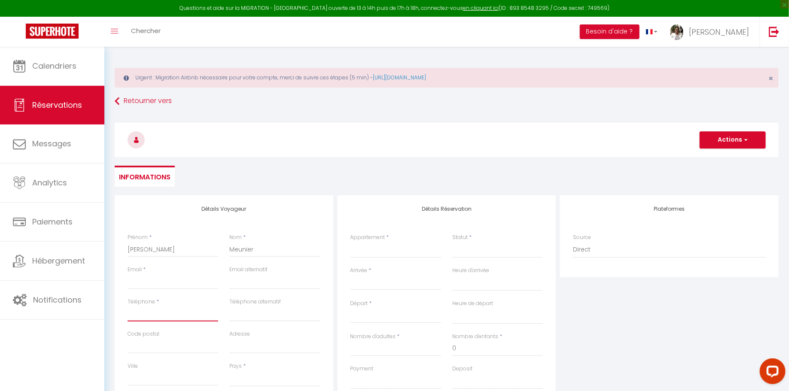
type input "0677493661"
type input "68100"
type input "[STREET_ADDRESS][PERSON_NAME]"
type input "[GEOGRAPHIC_DATA]"
select select "FR"
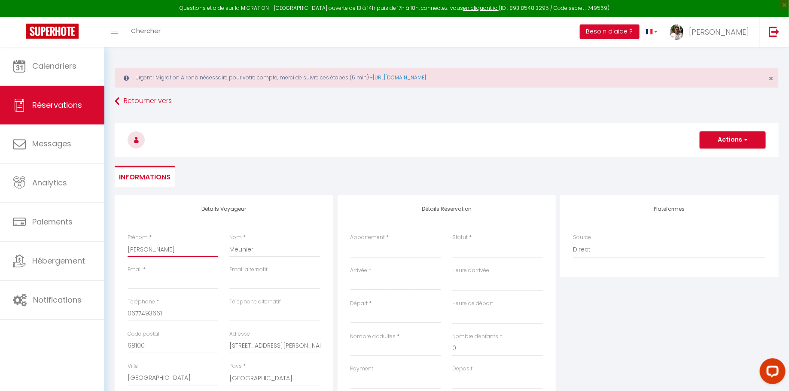
select select
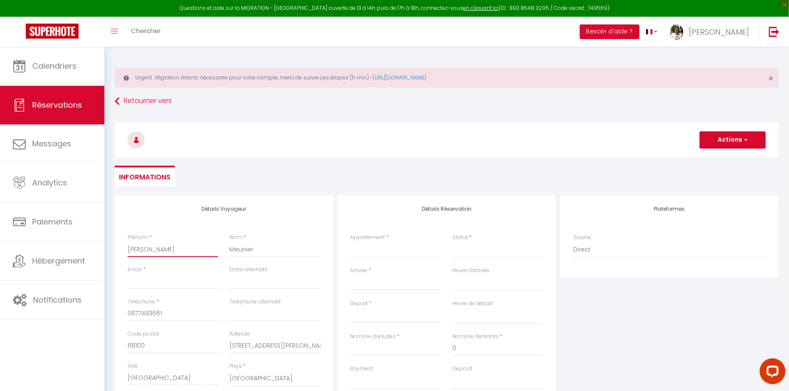
select select
checkbox input "false"
click at [365, 245] on select "★Ethnic Suite ★Parking Gratuit ★[GEOGRAPHIC_DATA] ★ Cosy ★ ★BIEN DORMIR ★ à L'O…" at bounding box center [395, 250] width 91 height 16
select select "6043"
select select
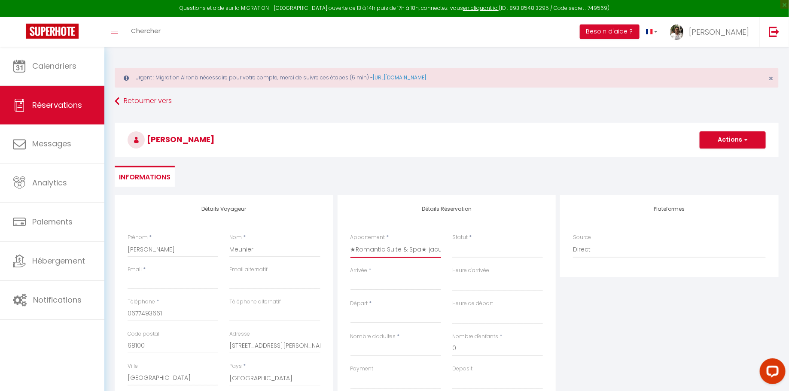
select select
checkbox input "false"
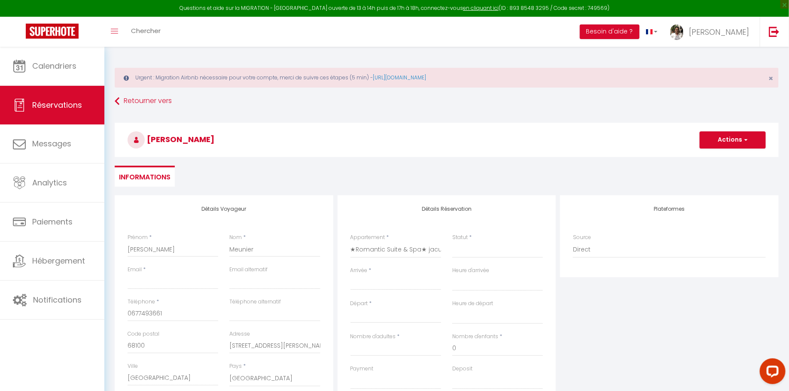
click at [490, 199] on div "Détails Réservation Appartement * ★Ethnic Suite ★Parking Gratuit ★[GEOGRAPHIC_D…" at bounding box center [447, 330] width 219 height 271
select select
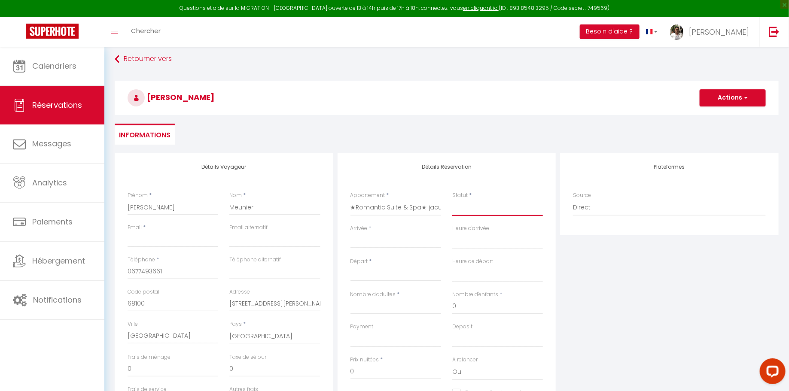
click at [464, 209] on select "Confirmé Non Confirmé [PERSON_NAME] par le voyageur No Show Request" at bounding box center [497, 208] width 91 height 16
click at [401, 237] on input "Arrivée" at bounding box center [395, 241] width 91 height 11
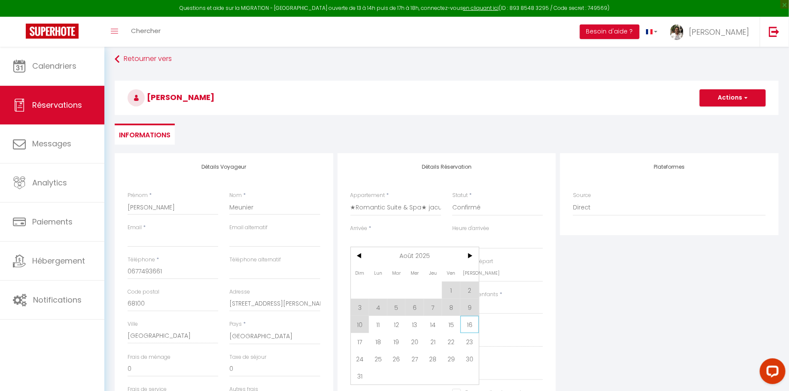
click at [470, 321] on span "16" at bounding box center [469, 324] width 18 height 17
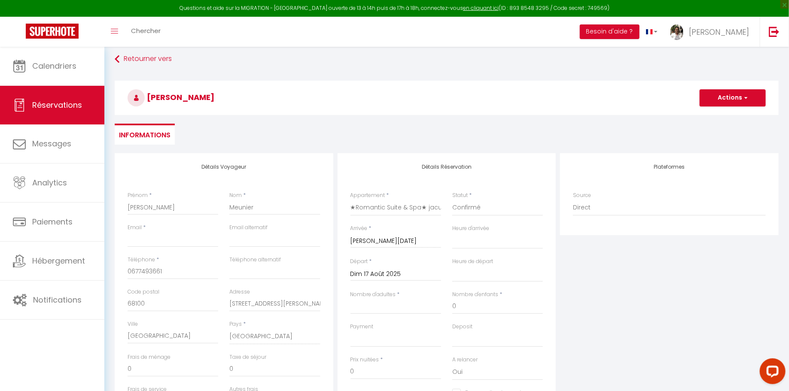
click at [418, 279] on div "[DATE] < [DATE] > Dim Lun Mar Mer Jeu Ven Sam 1 2 3 4 5 6 7 8 9 10 11 12 13 14 …" at bounding box center [395, 273] width 91 height 15
click at [391, 270] on input "Dim 17 Août 2025" at bounding box center [395, 274] width 91 height 11
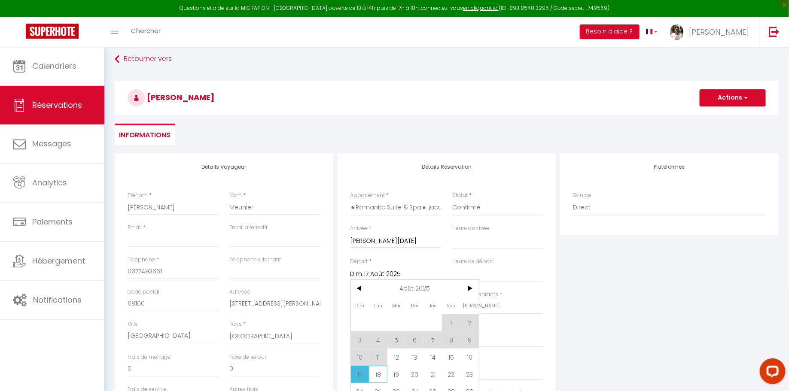
click at [378, 373] on span "18" at bounding box center [378, 374] width 18 height 17
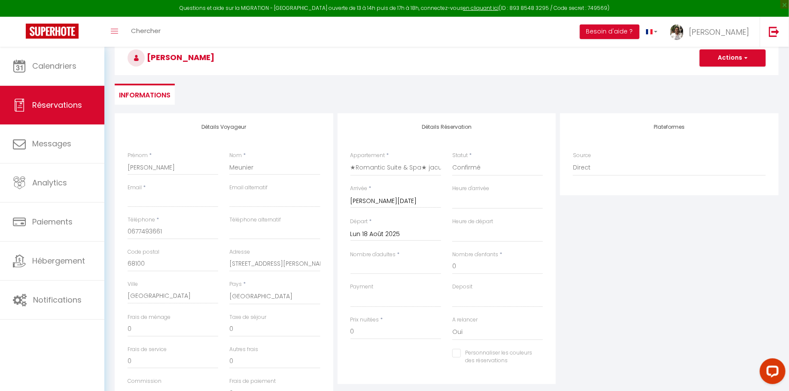
scroll to position [95, 0]
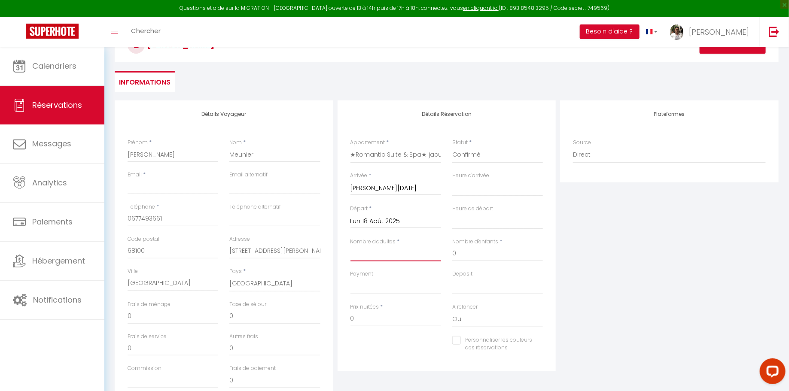
click at [402, 250] on input "Nombre d'adultes" at bounding box center [395, 253] width 91 height 15
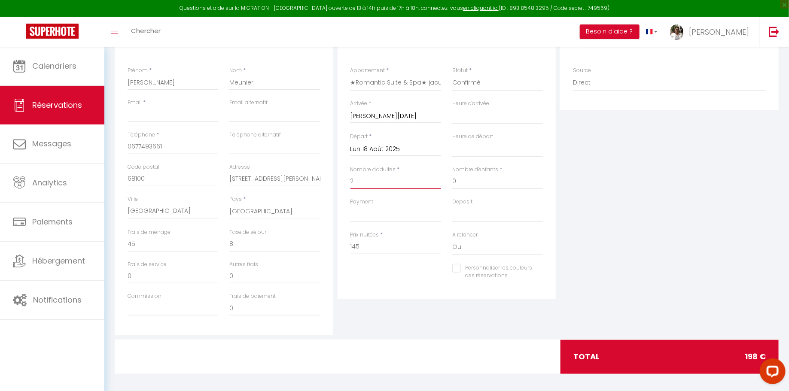
scroll to position [170, 0]
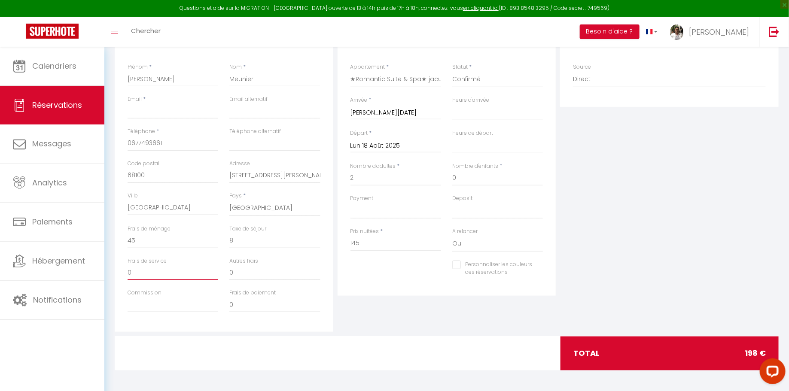
click at [170, 272] on input "0" at bounding box center [173, 272] width 91 height 15
click at [256, 325] on div "Détails Voyageur Prénom * [PERSON_NAME] * Meunier Email * Email alternatif Télé…" at bounding box center [224, 178] width 219 height 307
click at [202, 310] on input "Commission" at bounding box center [173, 304] width 91 height 15
click at [139, 274] on input "10" at bounding box center [173, 272] width 91 height 15
click at [258, 271] on input "0" at bounding box center [274, 272] width 91 height 15
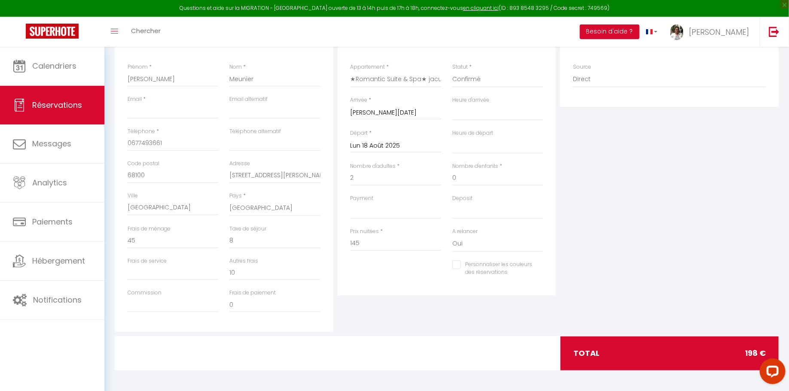
click at [390, 339] on div at bounding box center [446, 353] width 225 height 33
click at [284, 272] on input "10" at bounding box center [274, 272] width 91 height 15
click at [238, 268] on input "10" at bounding box center [274, 272] width 91 height 15
click at [279, 298] on input "0" at bounding box center [274, 304] width 91 height 15
click at [277, 302] on input "100" at bounding box center [274, 304] width 91 height 15
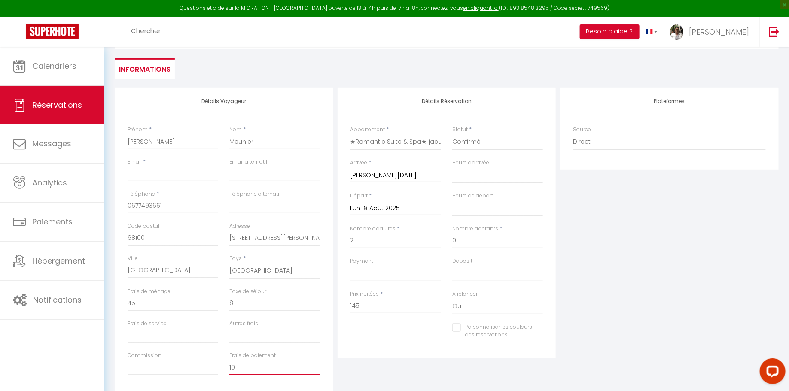
scroll to position [104, 0]
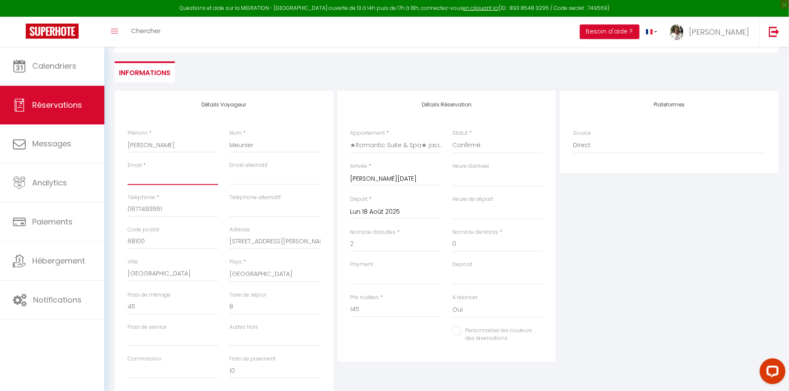
click at [193, 174] on input "Email client" at bounding box center [173, 177] width 91 height 15
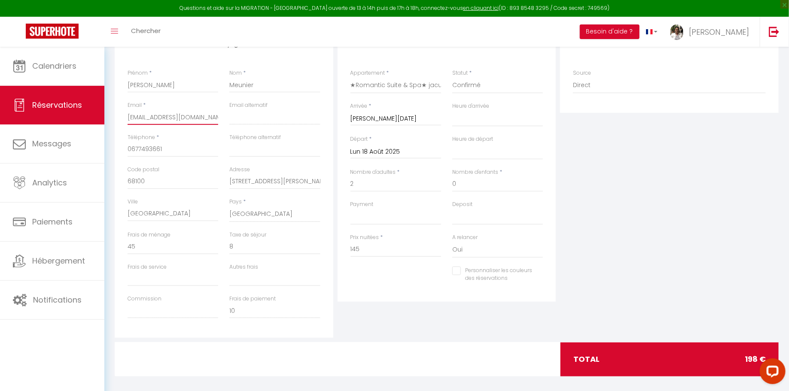
scroll to position [170, 0]
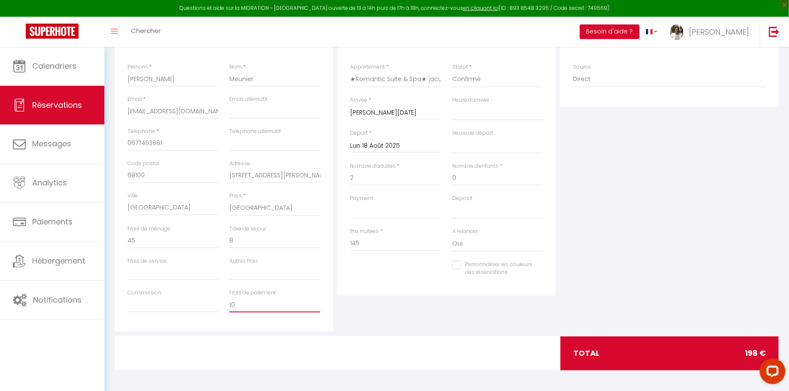
click at [240, 304] on input "10" at bounding box center [274, 304] width 91 height 15
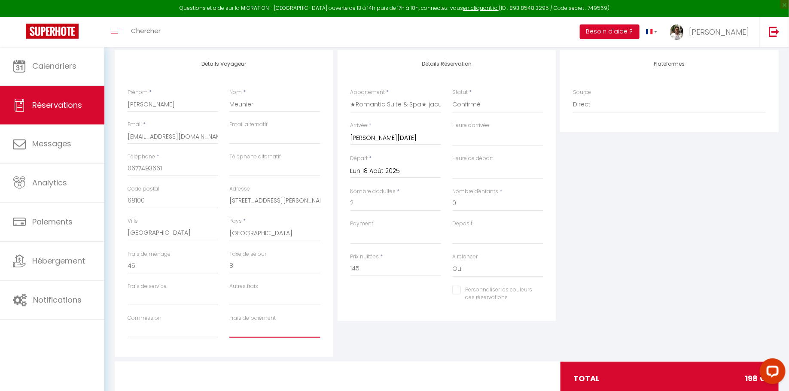
scroll to position [136, 0]
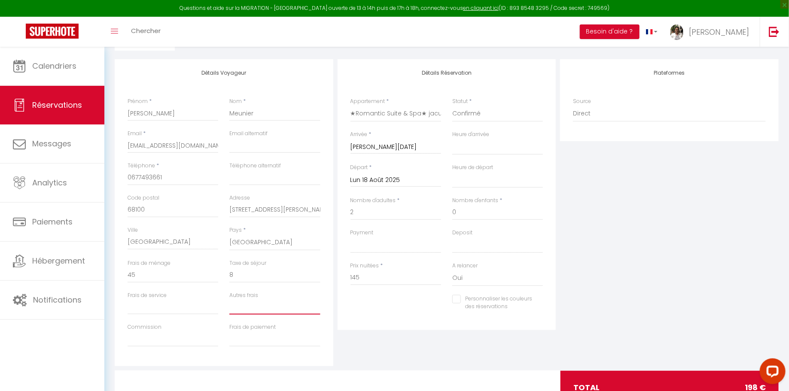
click at [293, 306] on input "Autres frais" at bounding box center [274, 306] width 91 height 15
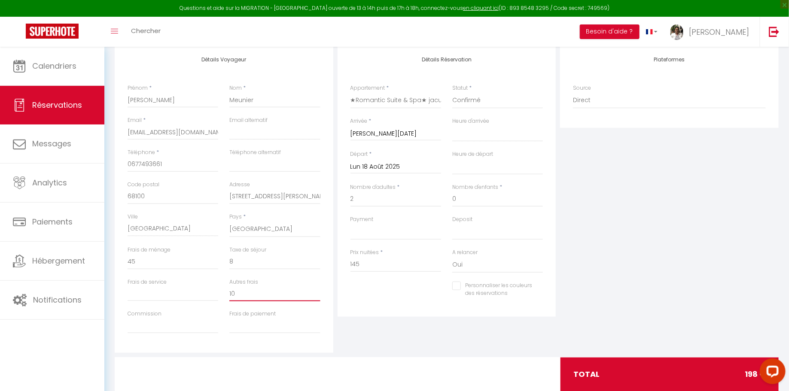
scroll to position [152, 0]
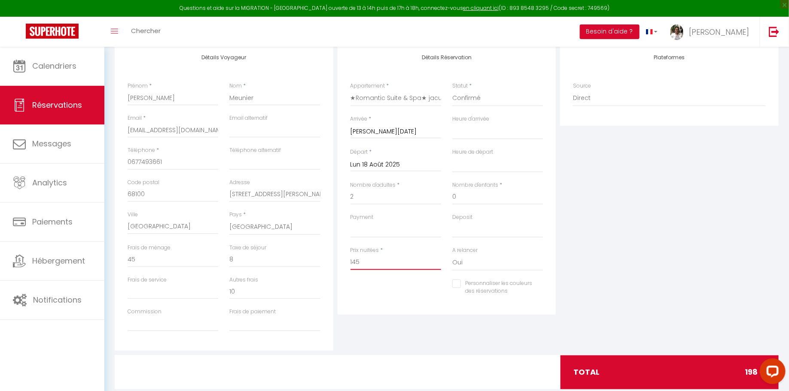
click at [375, 260] on input "145" at bounding box center [395, 262] width 91 height 15
click at [287, 291] on input "10" at bounding box center [274, 291] width 91 height 15
click at [484, 284] on input "Personnaliser les couleurs des réservations" at bounding box center [492, 284] width 80 height 9
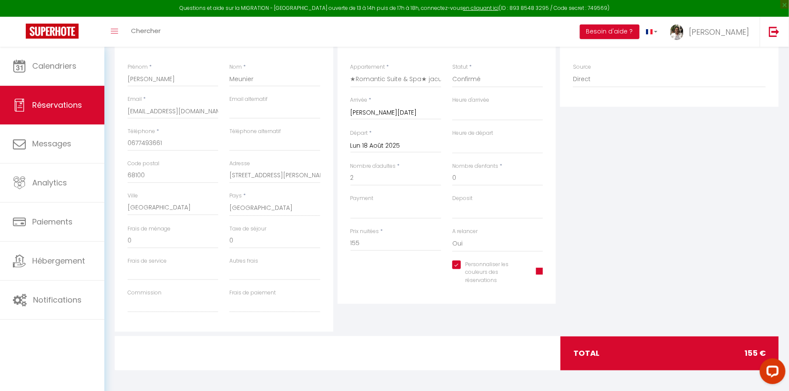
click at [180, 232] on div "Frais de ménage 0" at bounding box center [173, 237] width 91 height 24
click at [157, 240] on input "0" at bounding box center [173, 240] width 91 height 15
click at [191, 323] on div "Détails Voyageur Prénom * [PERSON_NAME] Nom * Meunier Email * [EMAIL_ADDRESS][D…" at bounding box center [224, 178] width 219 height 307
click at [246, 240] on input "0" at bounding box center [274, 240] width 91 height 15
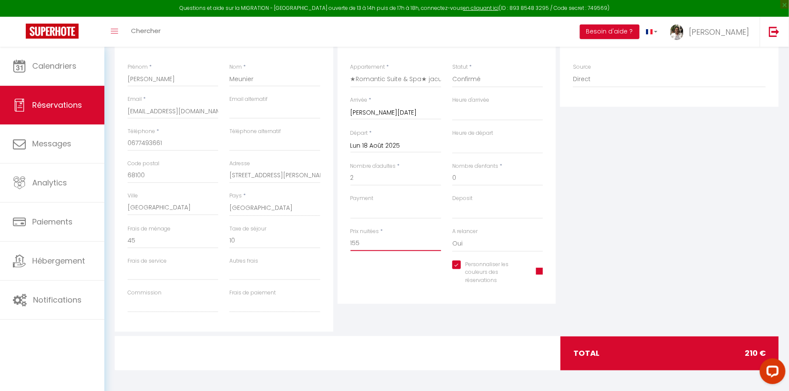
click at [375, 246] on input "155" at bounding box center [395, 243] width 91 height 15
click at [355, 303] on div "Détails Réservation Appartement * ★Ethnic Suite ★Parking Gratuit ★[GEOGRAPHIC_D…" at bounding box center [447, 164] width 219 height 279
click at [171, 236] on input "0" at bounding box center [173, 240] width 91 height 15
click at [250, 237] on input "0" at bounding box center [274, 240] width 91 height 15
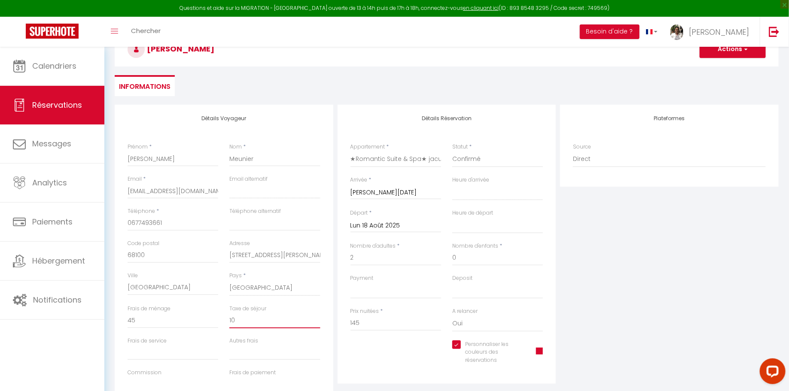
scroll to position [42, 0]
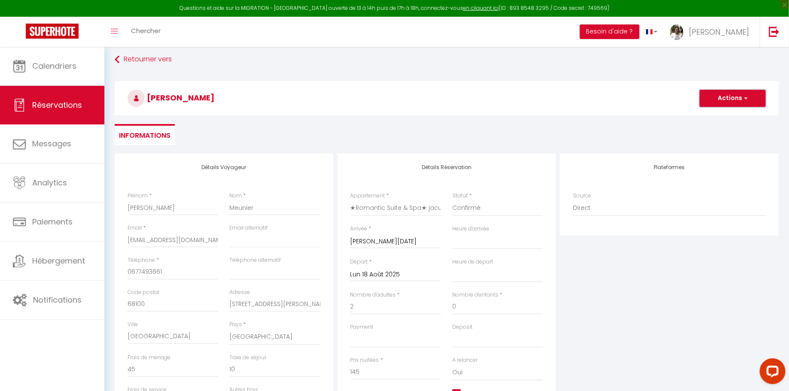
click at [750, 97] on button "Actions" at bounding box center [733, 98] width 66 height 17
click at [727, 116] on link "Enregistrer" at bounding box center [724, 117] width 68 height 11
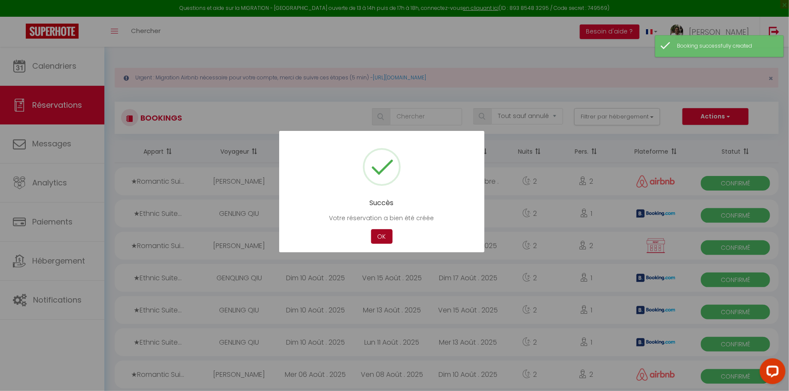
click at [376, 239] on button "OK" at bounding box center [381, 236] width 21 height 15
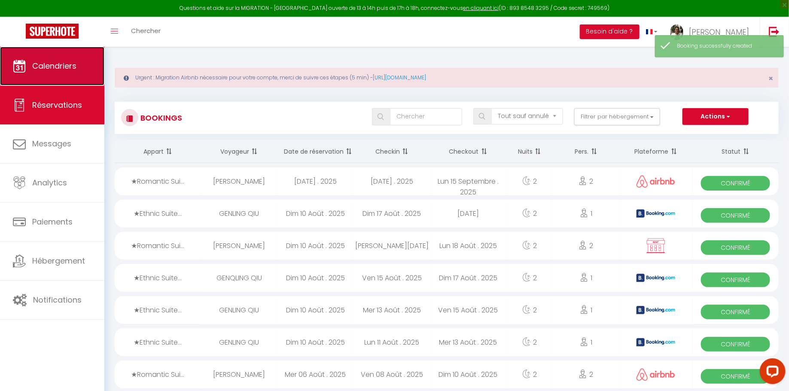
click at [72, 59] on link "Calendriers" at bounding box center [52, 66] width 104 height 39
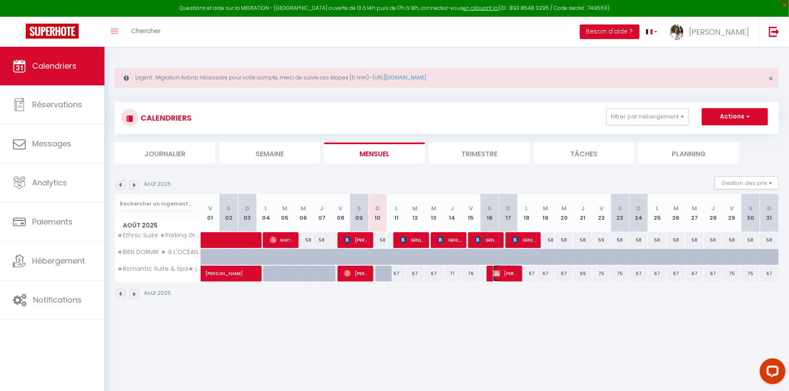
click at [503, 274] on span "[PERSON_NAME]" at bounding box center [505, 273] width 24 height 16
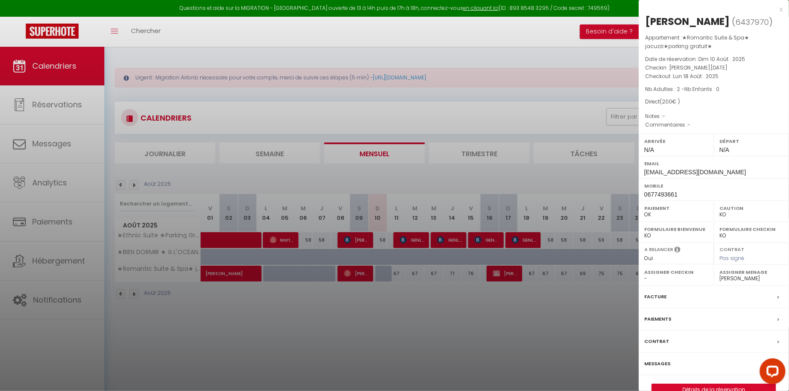
click at [657, 295] on label "Facture" at bounding box center [655, 296] width 22 height 9
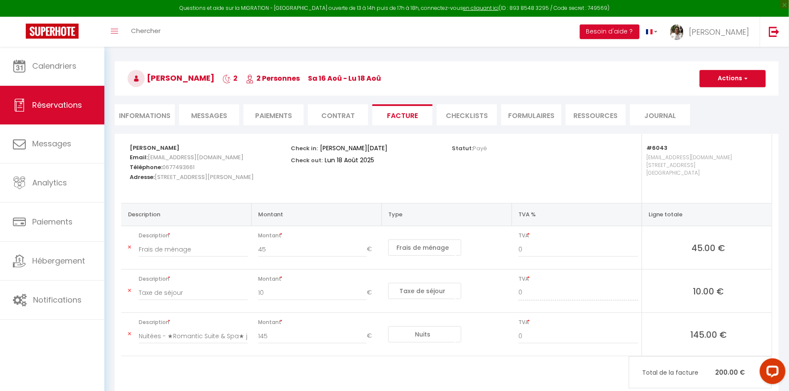
scroll to position [83, 0]
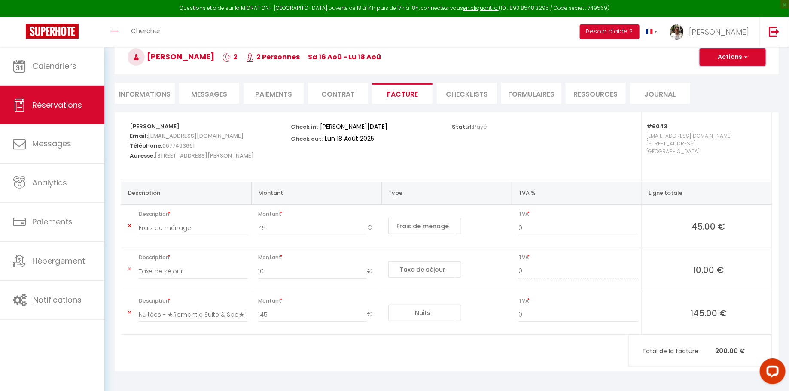
click at [744, 57] on span "button" at bounding box center [744, 57] width 5 height 8
click at [605, 152] on div "Statut: Payé" at bounding box center [527, 147] width 161 height 69
click at [748, 57] on button "Actions" at bounding box center [733, 57] width 66 height 17
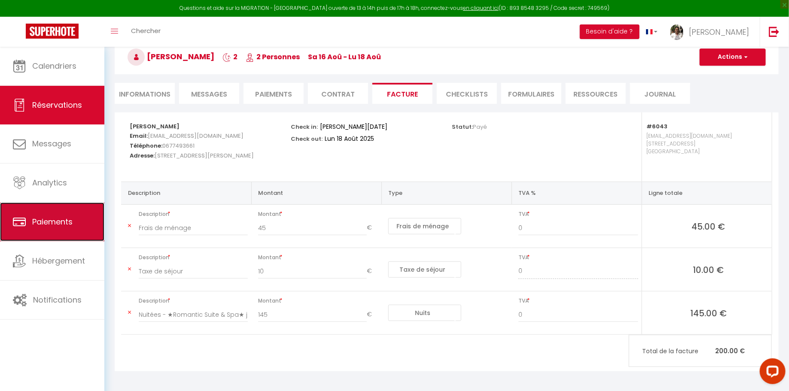
click at [68, 227] on link "Paiements" at bounding box center [52, 222] width 104 height 39
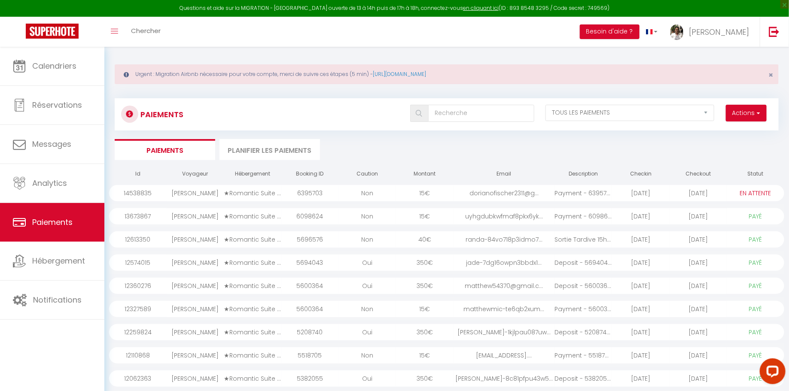
scroll to position [9, 0]
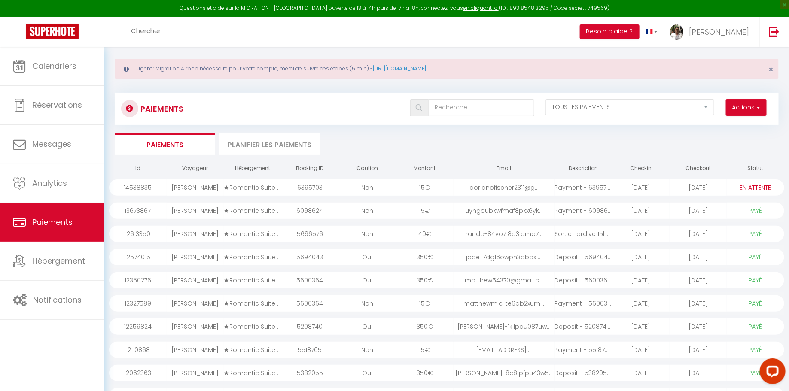
click at [484, 184] on div "dorianofischer2311@g..." at bounding box center [504, 188] width 101 height 16
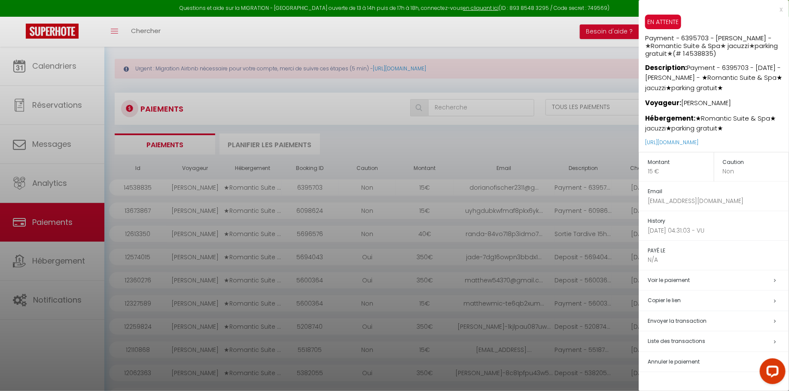
click at [690, 360] on span "Annuler le paiement" at bounding box center [674, 361] width 52 height 7
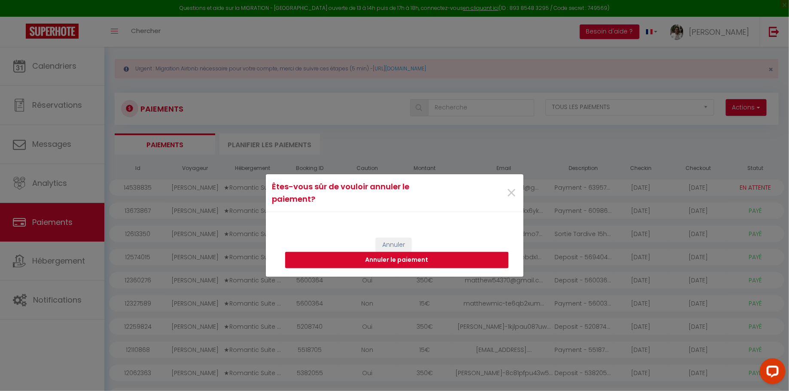
click at [441, 259] on button "Annuler le paiement" at bounding box center [396, 260] width 223 height 16
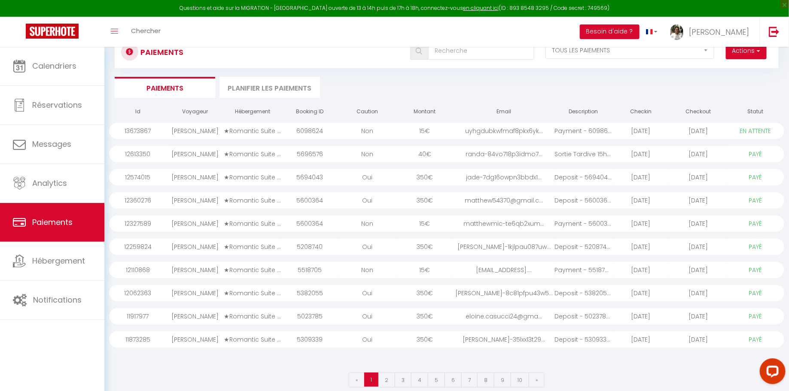
scroll to position [0, 0]
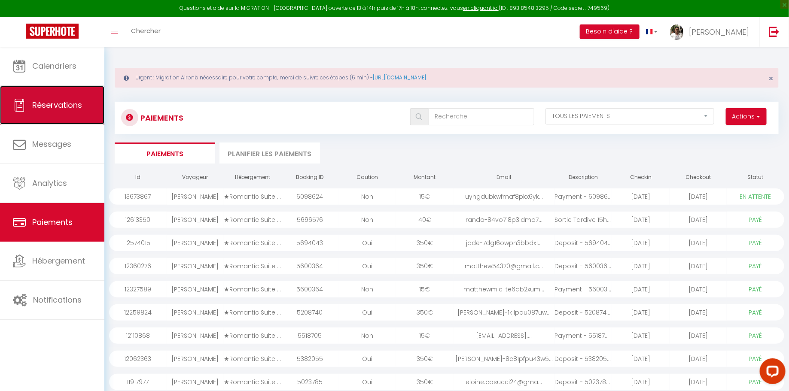
click at [72, 100] on span "Réservations" at bounding box center [57, 105] width 50 height 11
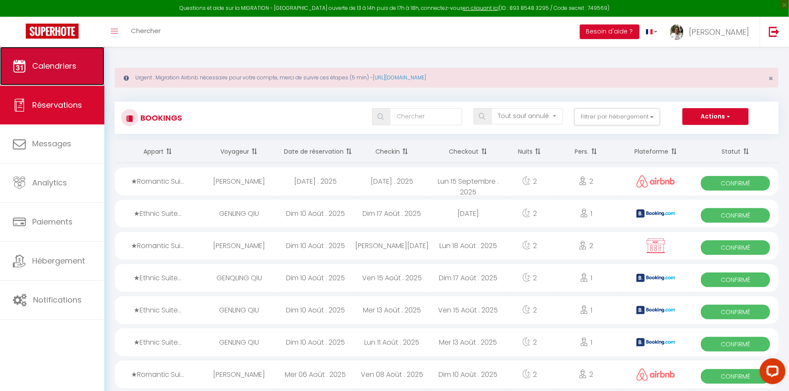
click at [69, 63] on span "Calendriers" at bounding box center [54, 66] width 44 height 11
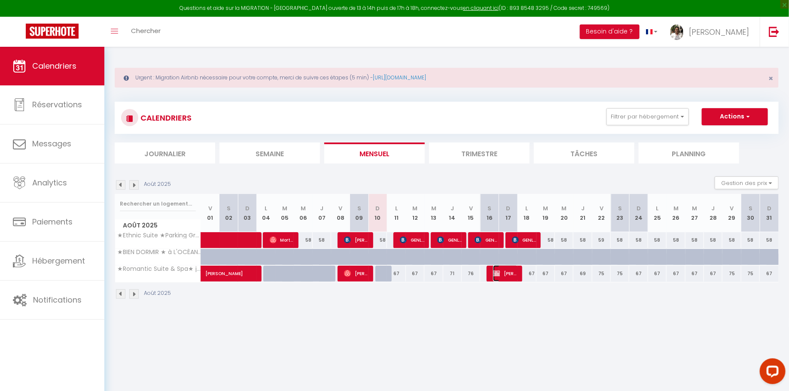
click at [501, 272] on span "[PERSON_NAME]" at bounding box center [505, 273] width 24 height 16
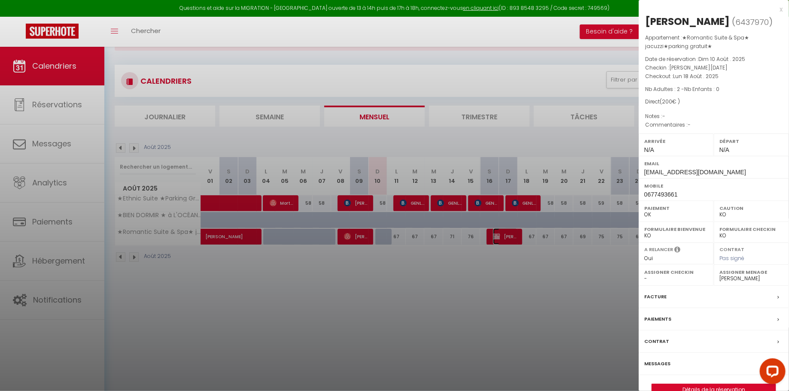
scroll to position [46, 0]
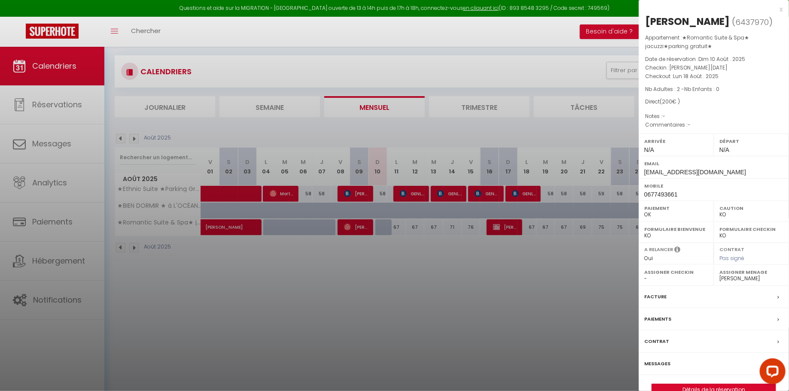
click at [514, 219] on div at bounding box center [394, 195] width 789 height 391
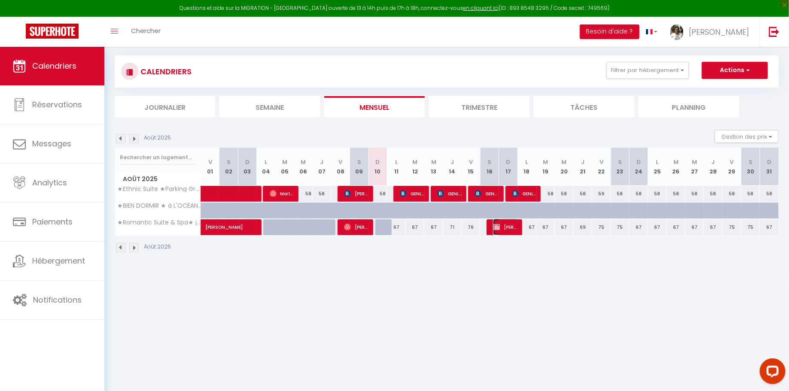
click at [508, 224] on span "[PERSON_NAME]" at bounding box center [505, 227] width 24 height 16
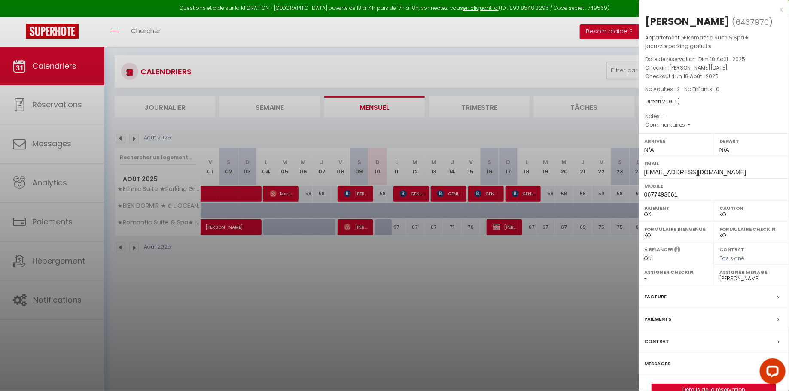
click at [508, 224] on div at bounding box center [394, 195] width 789 height 391
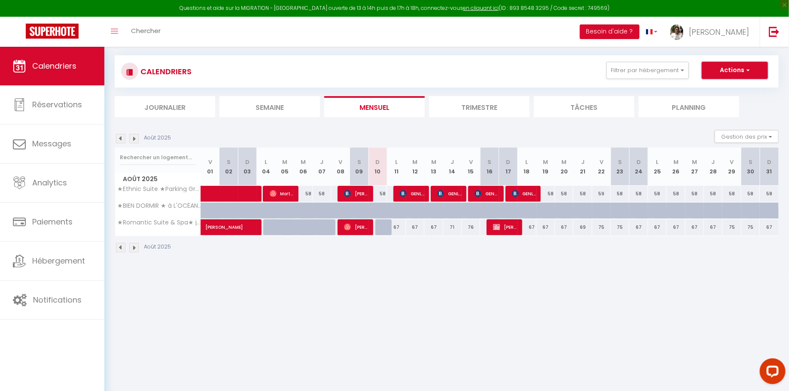
click at [749, 69] on span "button" at bounding box center [746, 70] width 5 height 9
click at [564, 268] on div "Urgent : Migration Airbnb nécessaire pour votre compte, merci de suivre ces éta…" at bounding box center [446, 135] width 685 height 271
click at [499, 224] on img at bounding box center [496, 227] width 7 height 7
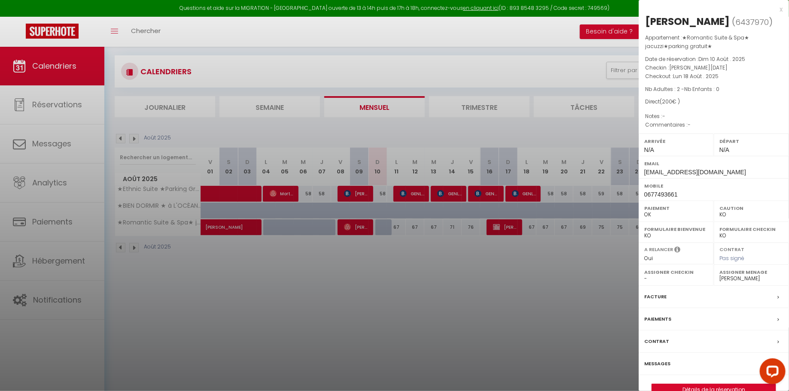
click at [591, 41] on div at bounding box center [394, 195] width 789 height 391
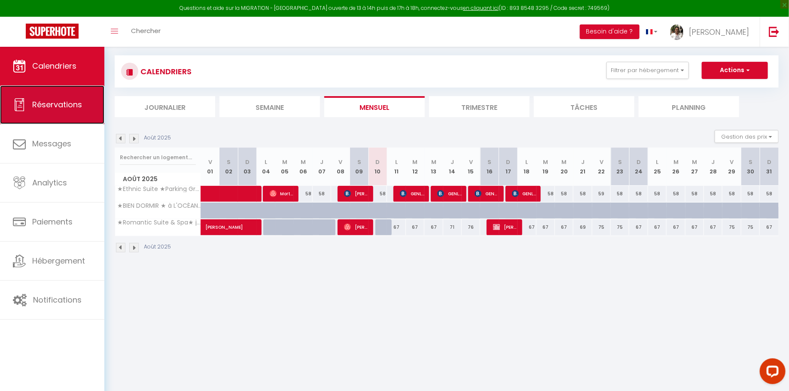
click at [73, 101] on span "Réservations" at bounding box center [57, 104] width 50 height 11
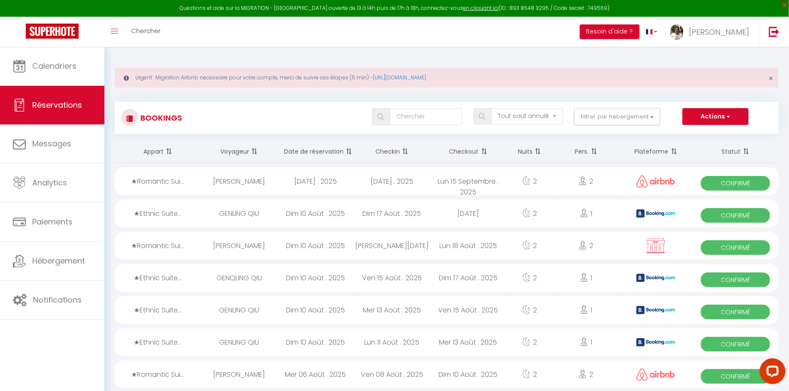
click at [586, 103] on div "Bookings Tous les statuts Annulé Confirmé Non Confirmé Tout sauf annulé No Show…" at bounding box center [447, 118] width 664 height 32
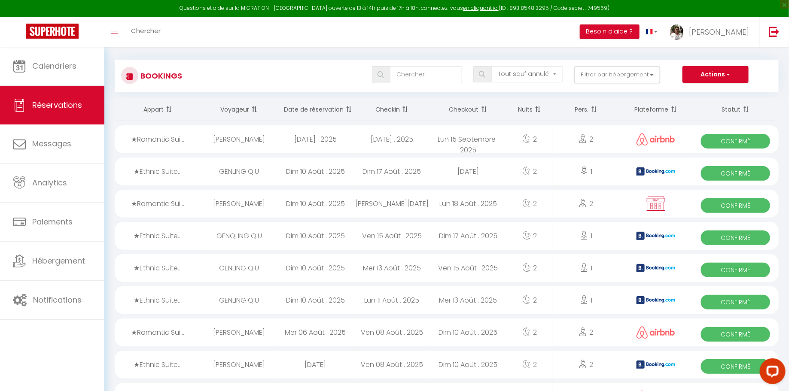
scroll to position [46, 0]
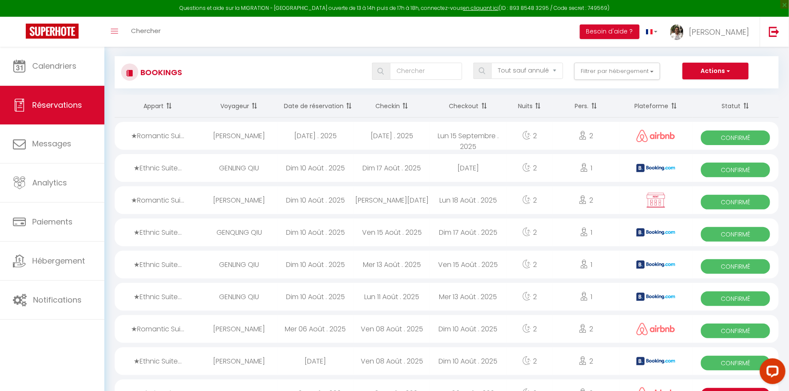
click at [717, 200] on span "Confirmé" at bounding box center [735, 202] width 69 height 15
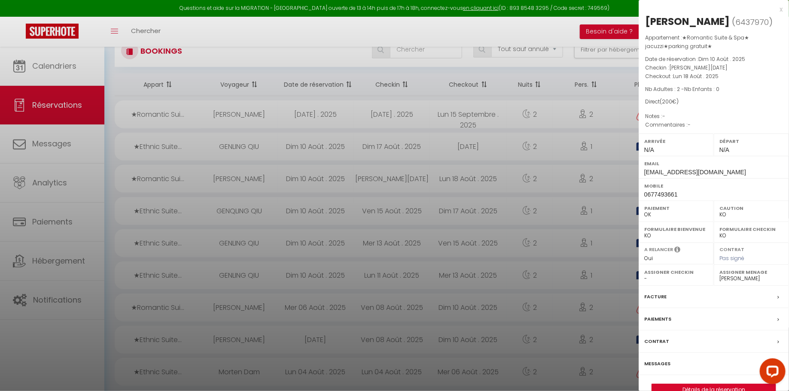
scroll to position [69, 0]
click at [525, 25] on div at bounding box center [394, 195] width 789 height 391
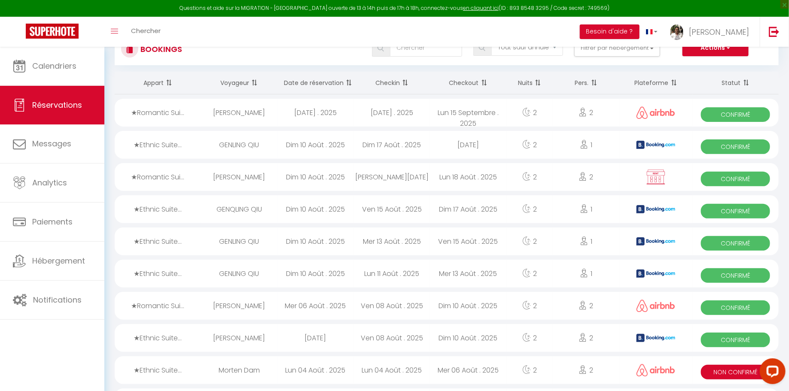
click at [652, 179] on img at bounding box center [655, 177] width 21 height 16
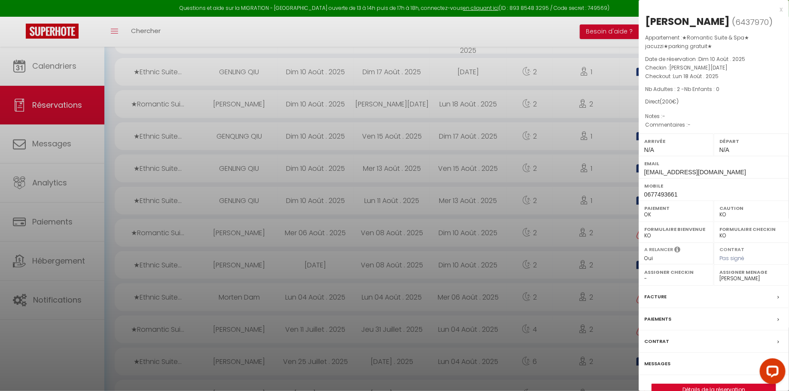
scroll to position [162, 0]
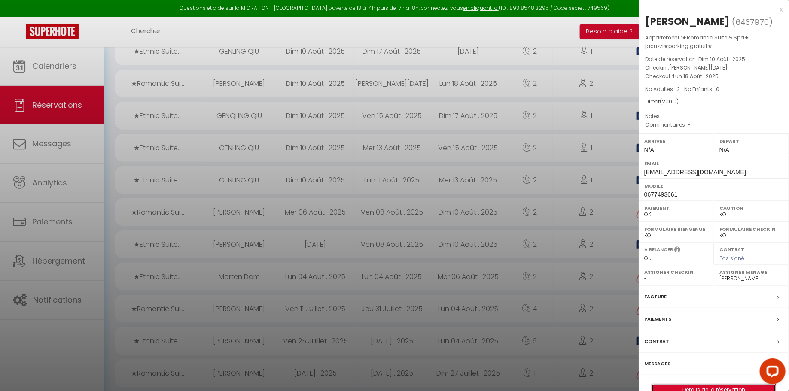
click at [674, 384] on link "Détails de la réservation" at bounding box center [714, 389] width 124 height 11
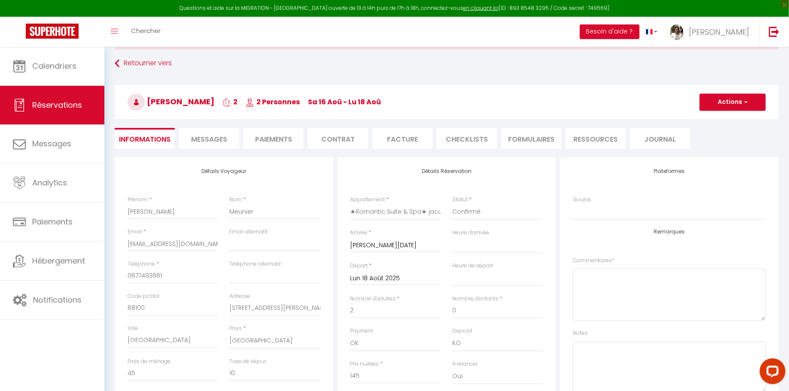
scroll to position [56, 0]
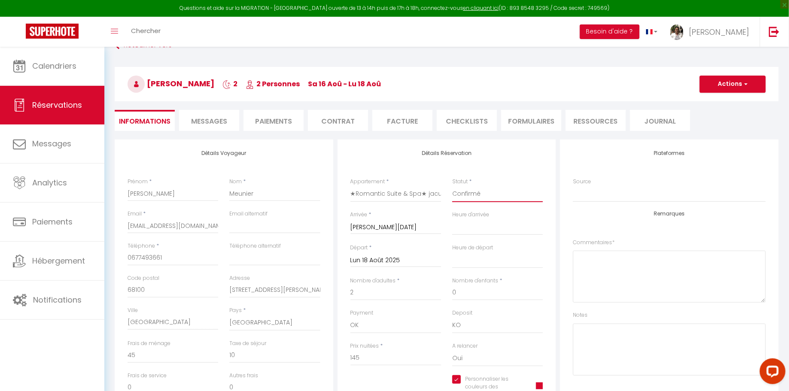
click at [495, 192] on select "Confirmé Non Confirmé [PERSON_NAME] par le voyageur No Show Request" at bounding box center [497, 194] width 91 height 16
click at [719, 87] on button "Actions" at bounding box center [733, 84] width 66 height 17
click at [720, 125] on link "Supprimer" at bounding box center [724, 125] width 68 height 11
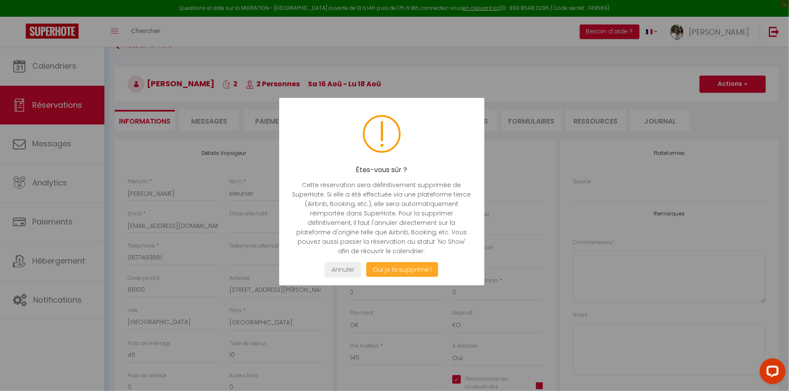
click at [404, 269] on button "Oui je la supprime !" at bounding box center [402, 269] width 72 height 15
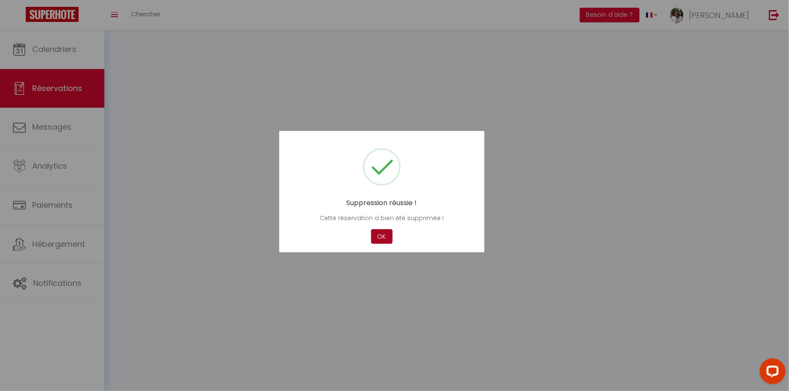
scroll to position [56, 0]
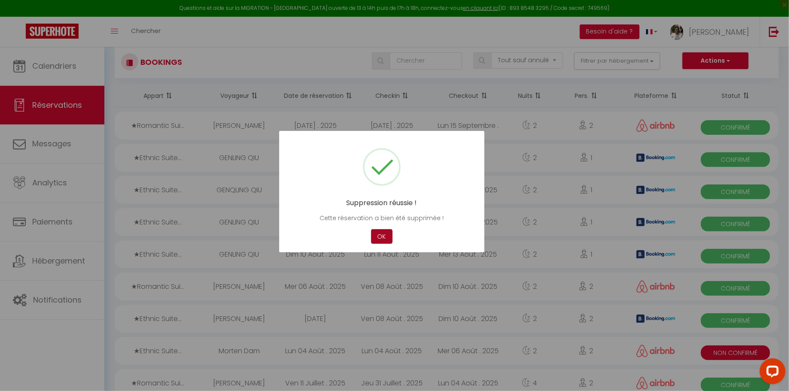
click at [378, 239] on button "OK" at bounding box center [381, 236] width 21 height 15
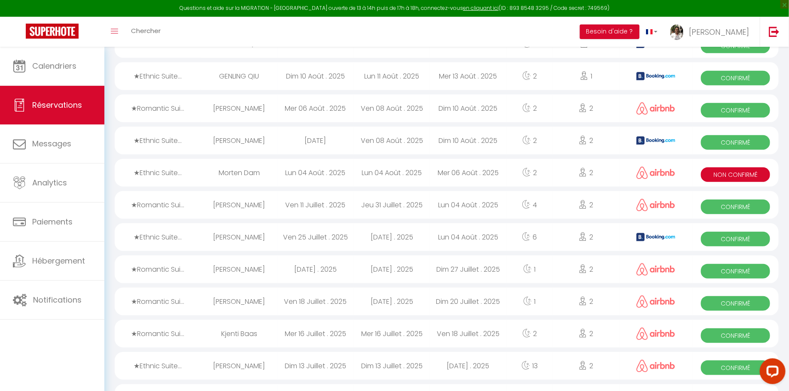
scroll to position [230, 0]
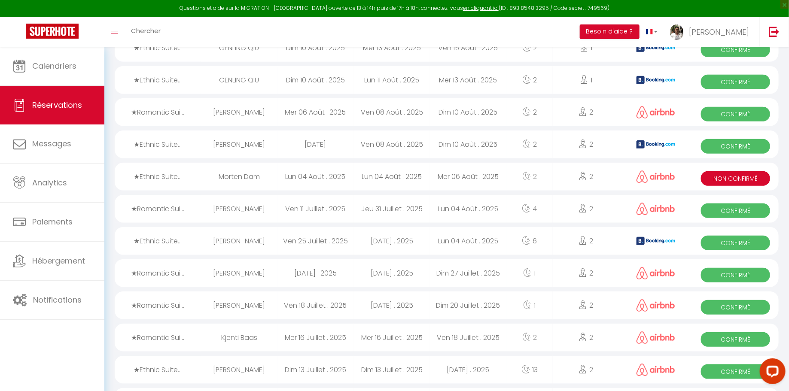
click at [326, 177] on div "Lun 04 Août . 2025" at bounding box center [315, 177] width 76 height 28
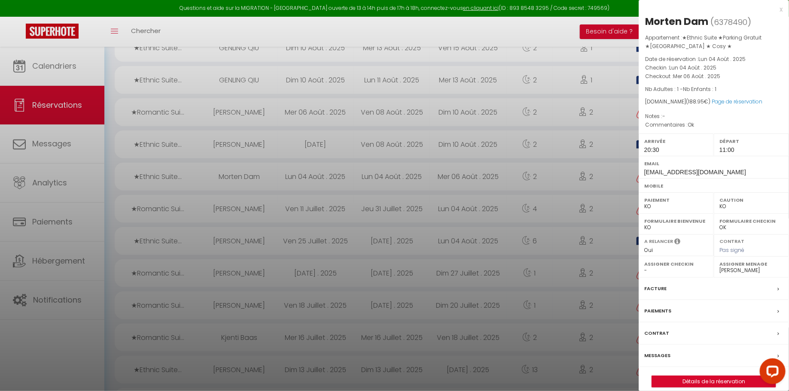
click at [538, 38] on div at bounding box center [394, 195] width 789 height 391
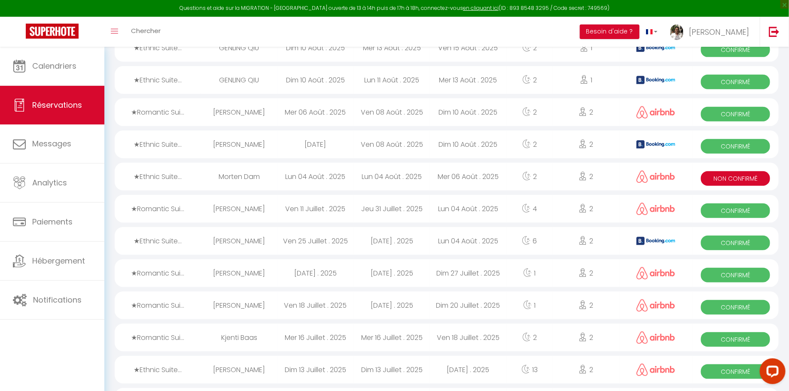
click at [467, 177] on div "Mer 06 Août . 2025" at bounding box center [468, 177] width 76 height 28
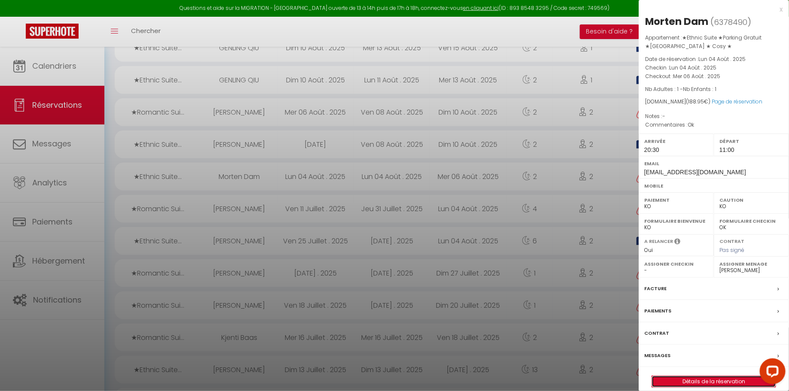
click at [674, 380] on link "Détails de la réservation" at bounding box center [714, 381] width 124 height 11
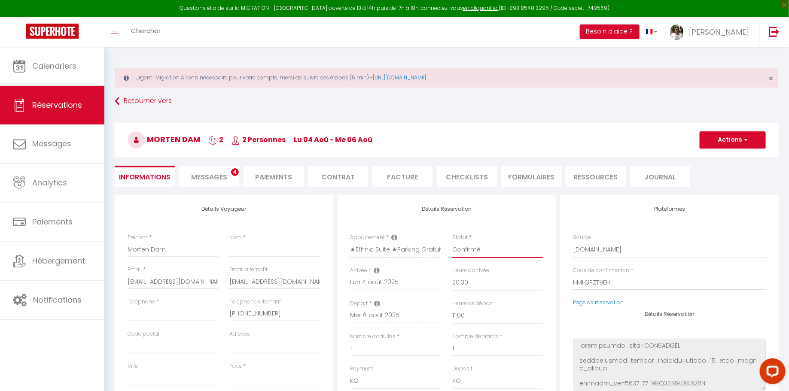
click at [496, 248] on select "Confirmé Non Confirmé [PERSON_NAME] par le voyageur No Show Request" at bounding box center [497, 250] width 91 height 16
click at [210, 177] on span "Messages" at bounding box center [209, 177] width 36 height 10
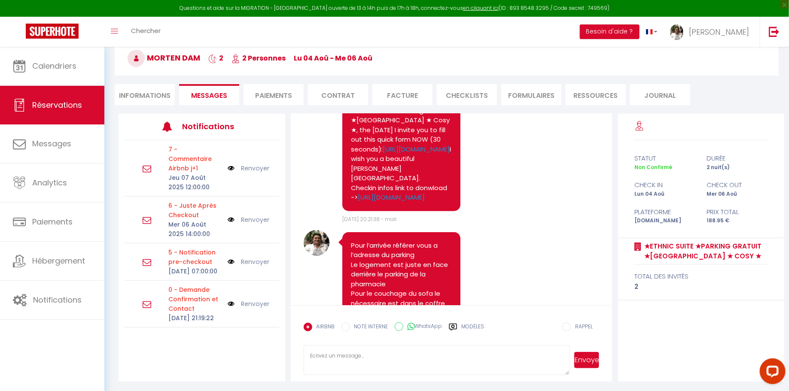
scroll to position [463, 0]
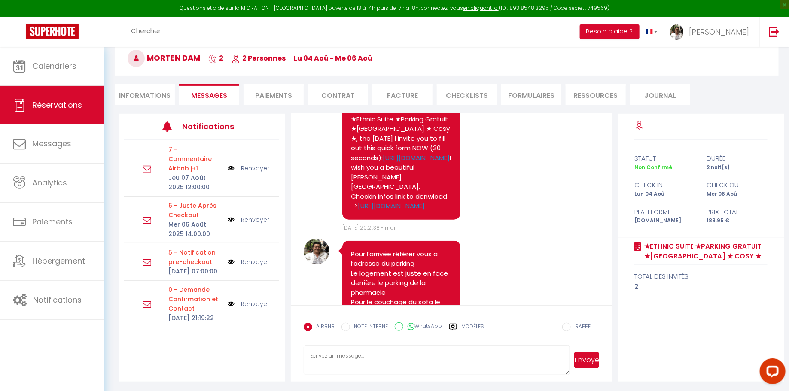
click at [149, 91] on li "Informations" at bounding box center [145, 94] width 60 height 21
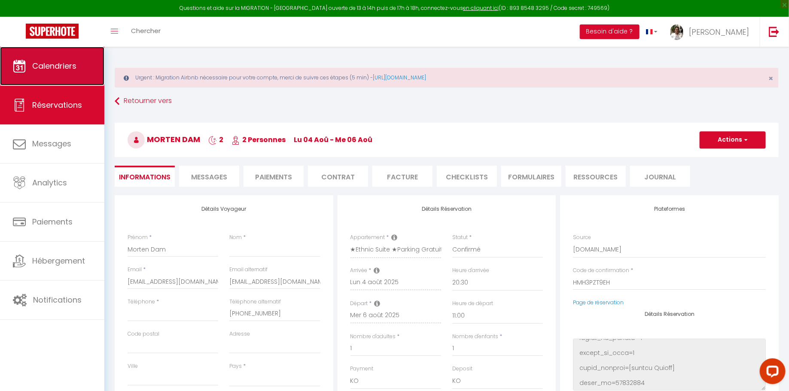
click at [73, 64] on span "Calendriers" at bounding box center [54, 66] width 44 height 11
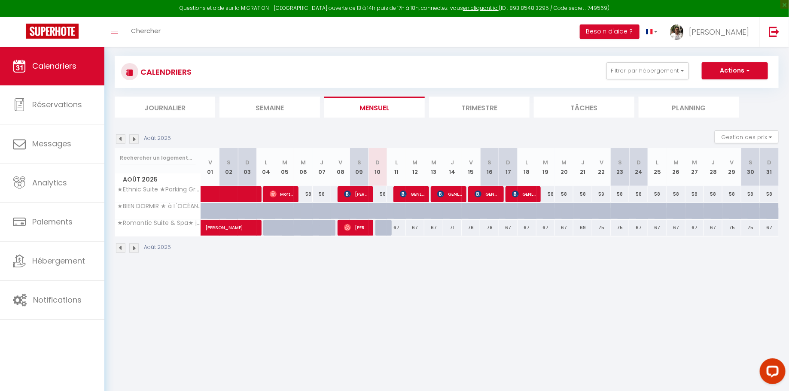
scroll to position [46, 0]
click at [381, 194] on div "58" at bounding box center [377, 194] width 18 height 16
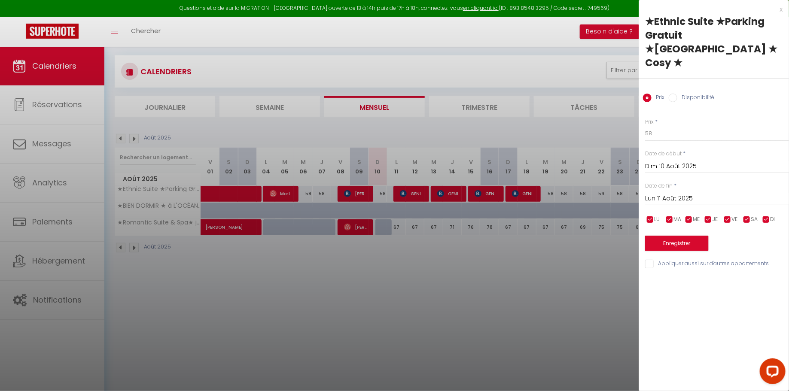
click at [676, 94] on input "Disponibilité" at bounding box center [673, 98] width 9 height 9
click at [667, 126] on select "Disponible Indisponible" at bounding box center [717, 134] width 144 height 16
click at [672, 237] on button "Enregistrer" at bounding box center [677, 244] width 64 height 15
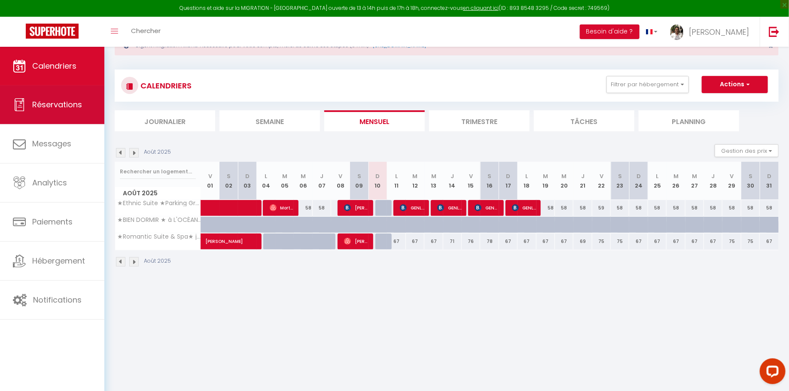
scroll to position [0, 0]
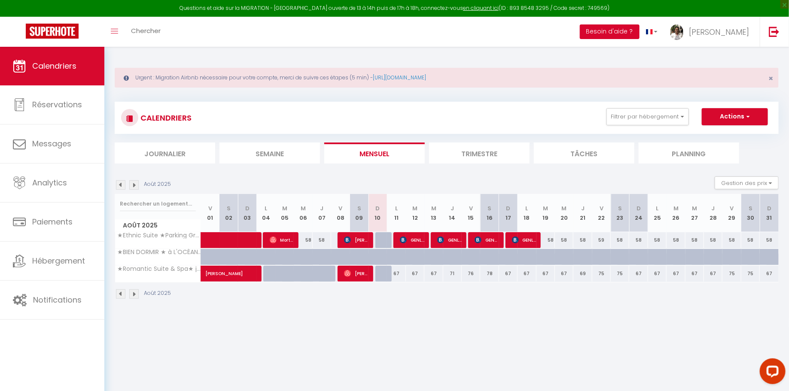
click at [639, 29] on button "Besoin d'aide ?" at bounding box center [610, 31] width 60 height 15
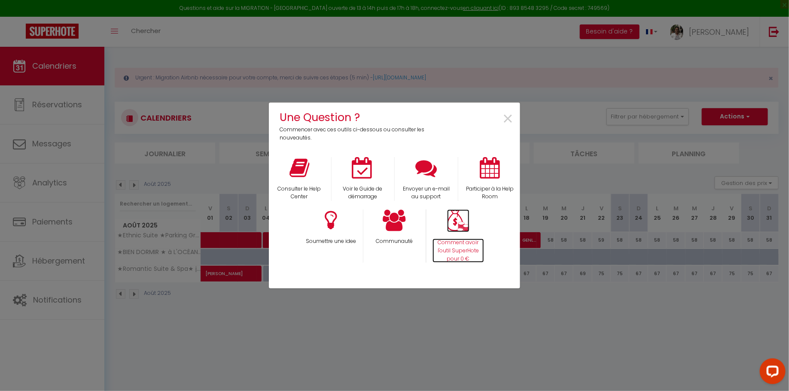
click at [454, 230] on img at bounding box center [458, 221] width 22 height 23
click at [511, 121] on span "×" at bounding box center [508, 119] width 12 height 27
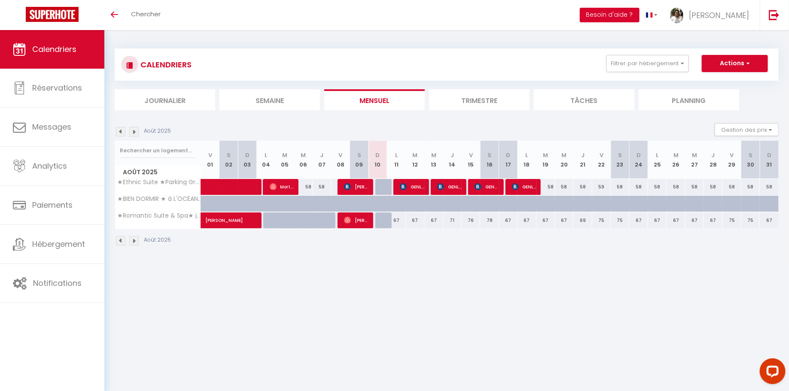
click at [639, 12] on button "Besoin d'aide ?" at bounding box center [610, 15] width 60 height 15
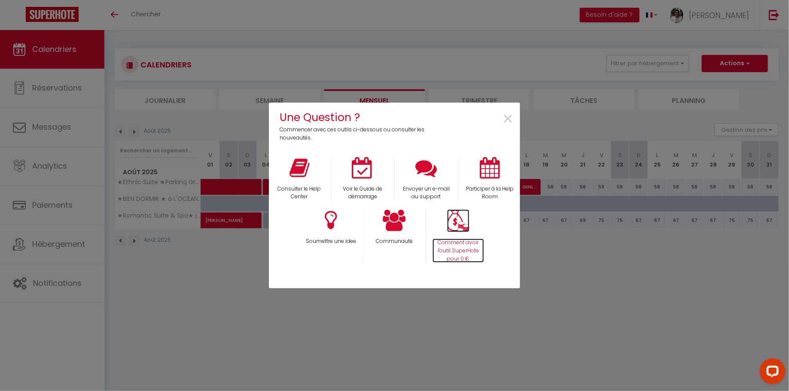
click at [459, 228] on img at bounding box center [458, 221] width 22 height 23
